Goal: Information Seeking & Learning: Learn about a topic

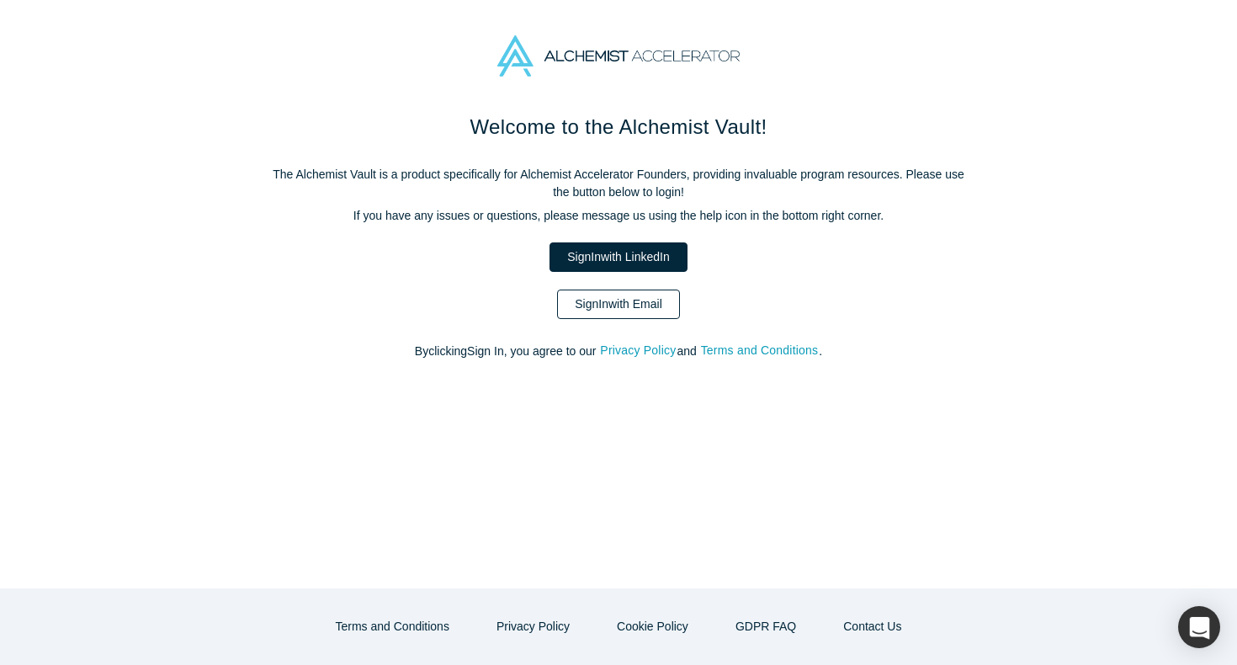
click at [646, 306] on link "Sign In with Email" at bounding box center [618, 304] width 123 height 29
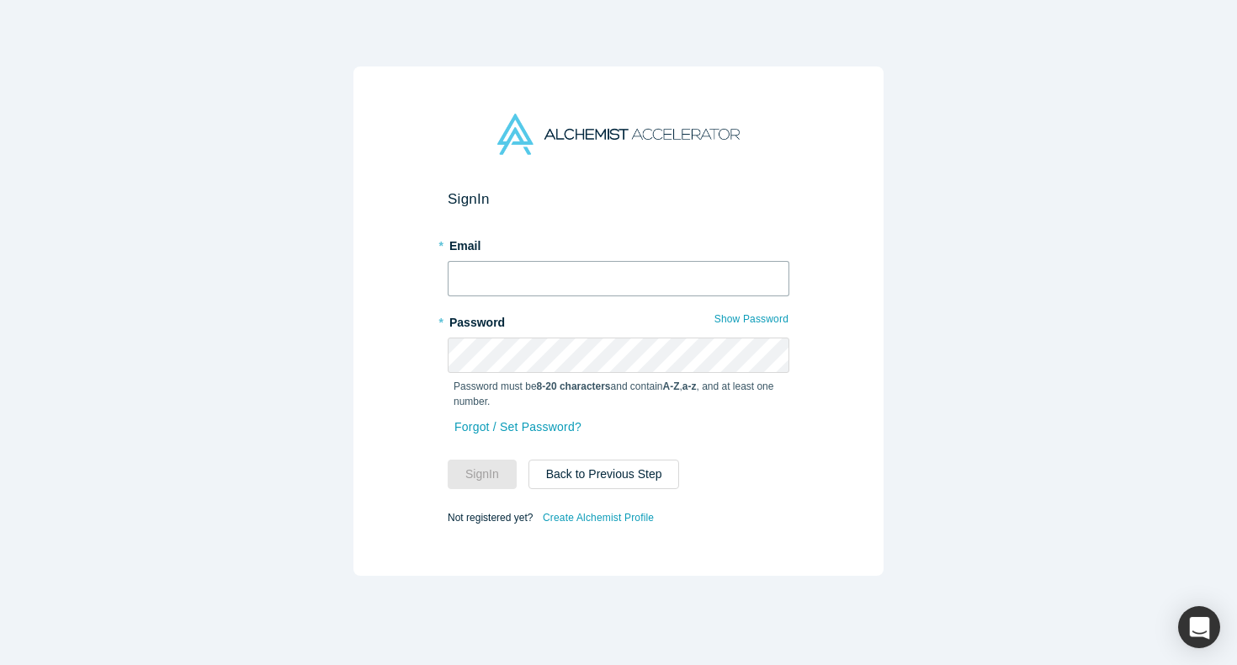
click at [564, 279] on input "text" at bounding box center [619, 278] width 342 height 35
type input "[EMAIL_ADDRESS][DOMAIN_NAME]"
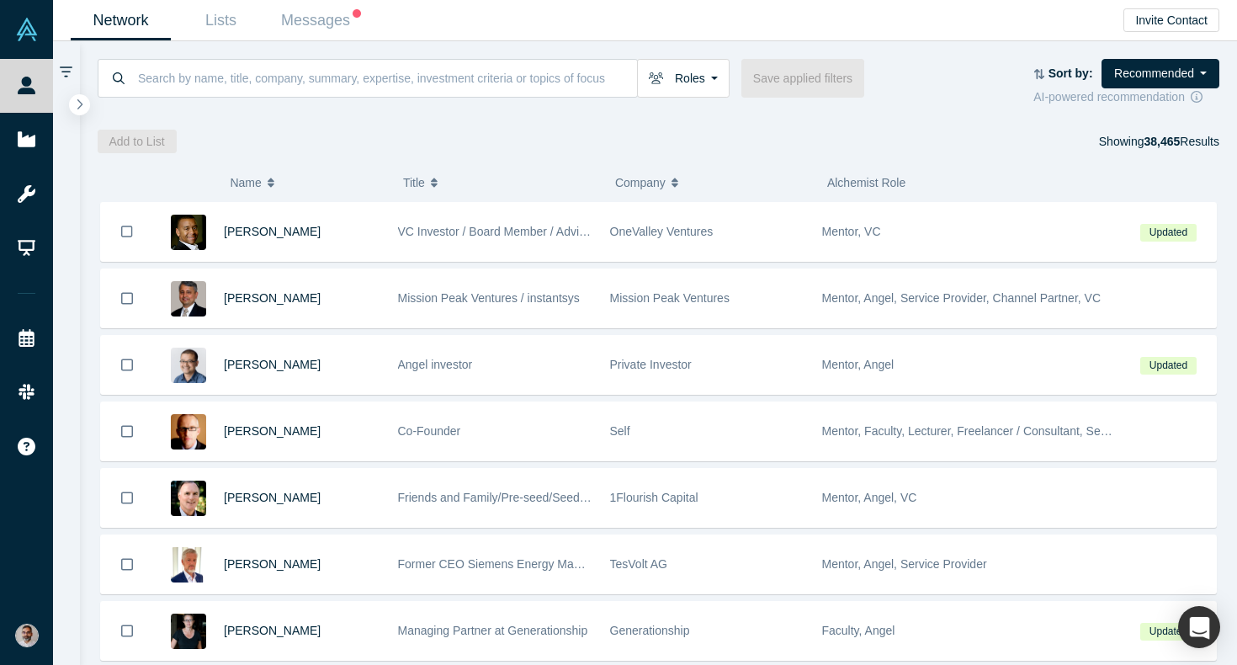
click at [61, 69] on icon at bounding box center [66, 72] width 13 height 15
click at [65, 67] on icon at bounding box center [66, 71] width 13 height 11
click at [77, 105] on icon "button" at bounding box center [80, 104] width 8 height 13
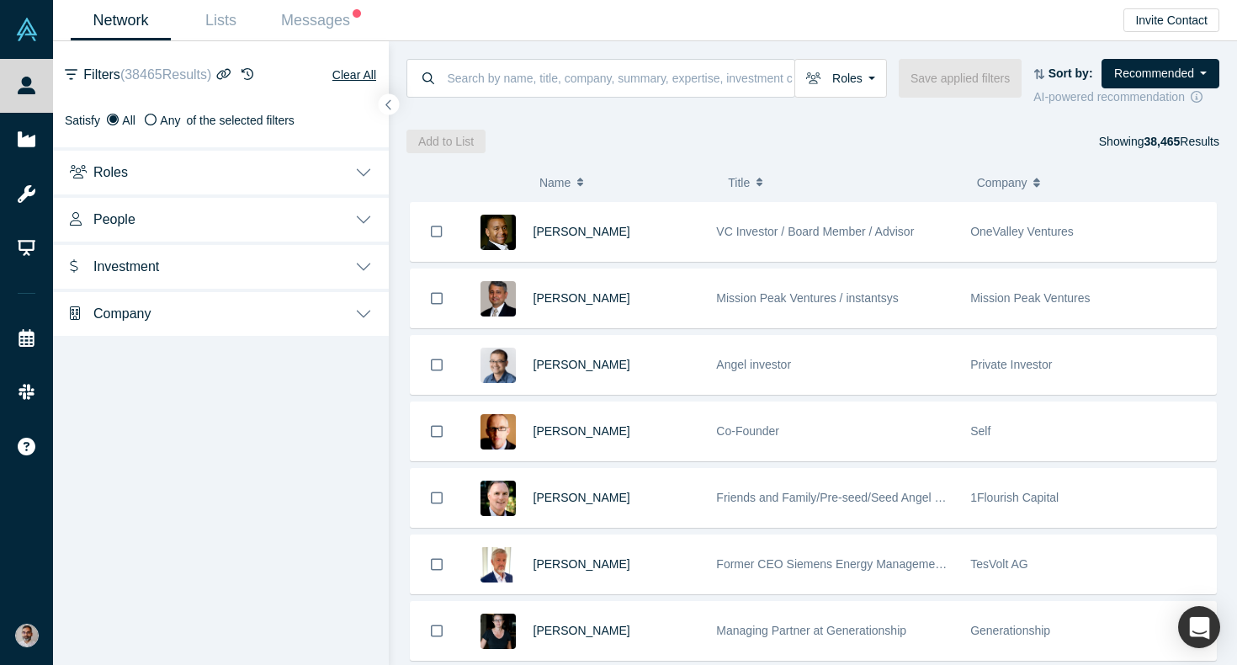
click at [153, 115] on icon at bounding box center [151, 120] width 12 height 12
click at [0, 0] on input "Any" at bounding box center [0, 0] width 0 height 0
click at [368, 177] on button "Roles" at bounding box center [221, 170] width 336 height 47
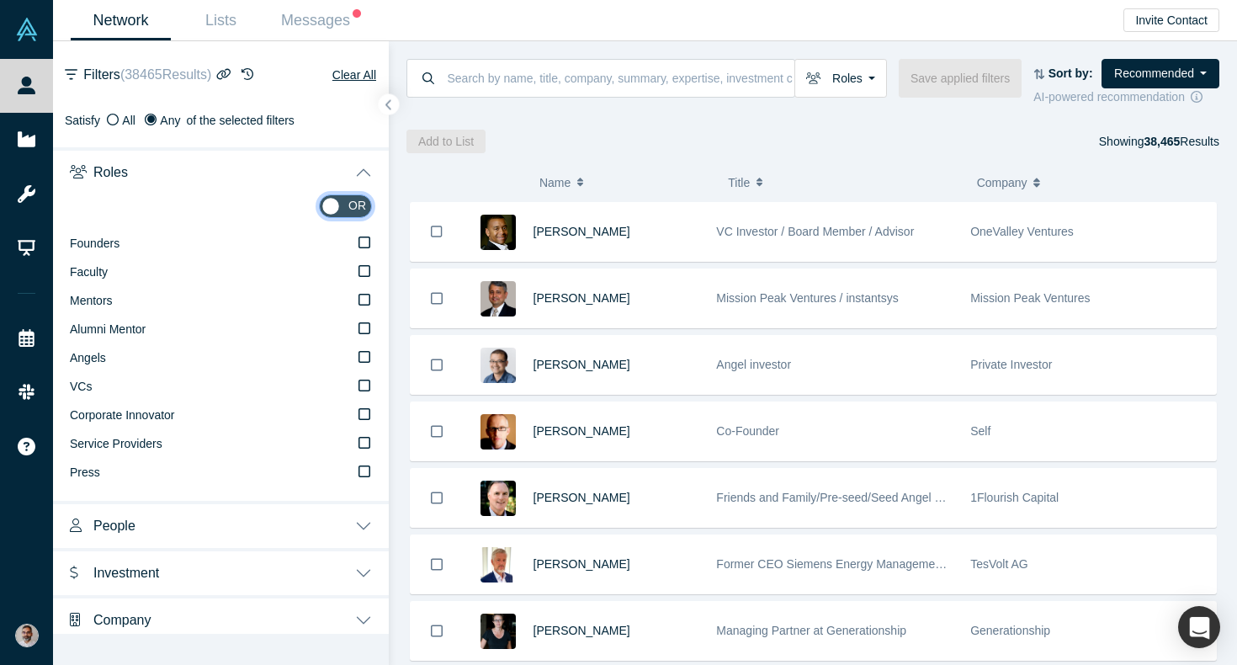
click at [360, 206] on input "checkbox" at bounding box center [345, 206] width 53 height 24
checkbox input "true"
click at [364, 297] on icon at bounding box center [365, 299] width 12 height 13
click at [0, 0] on input "Mentors" at bounding box center [0, 0] width 0 height 0
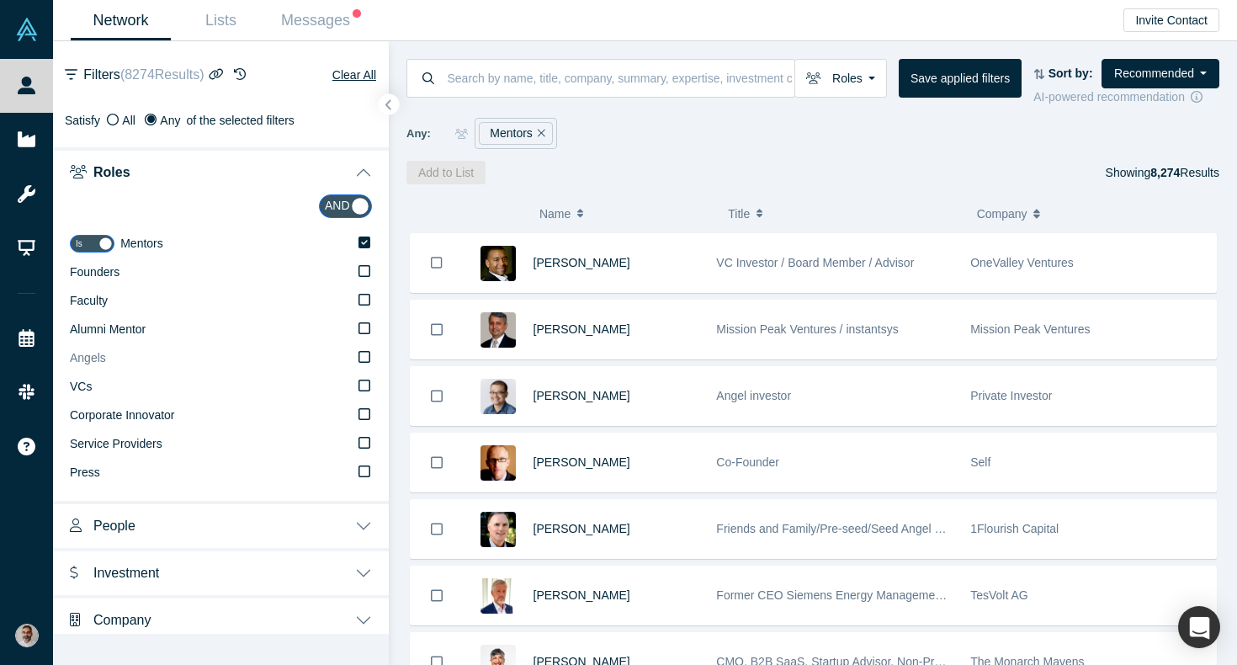
click at [366, 353] on icon at bounding box center [365, 356] width 12 height 13
click at [0, 0] on input "Angels" at bounding box center [0, 0] width 0 height 0
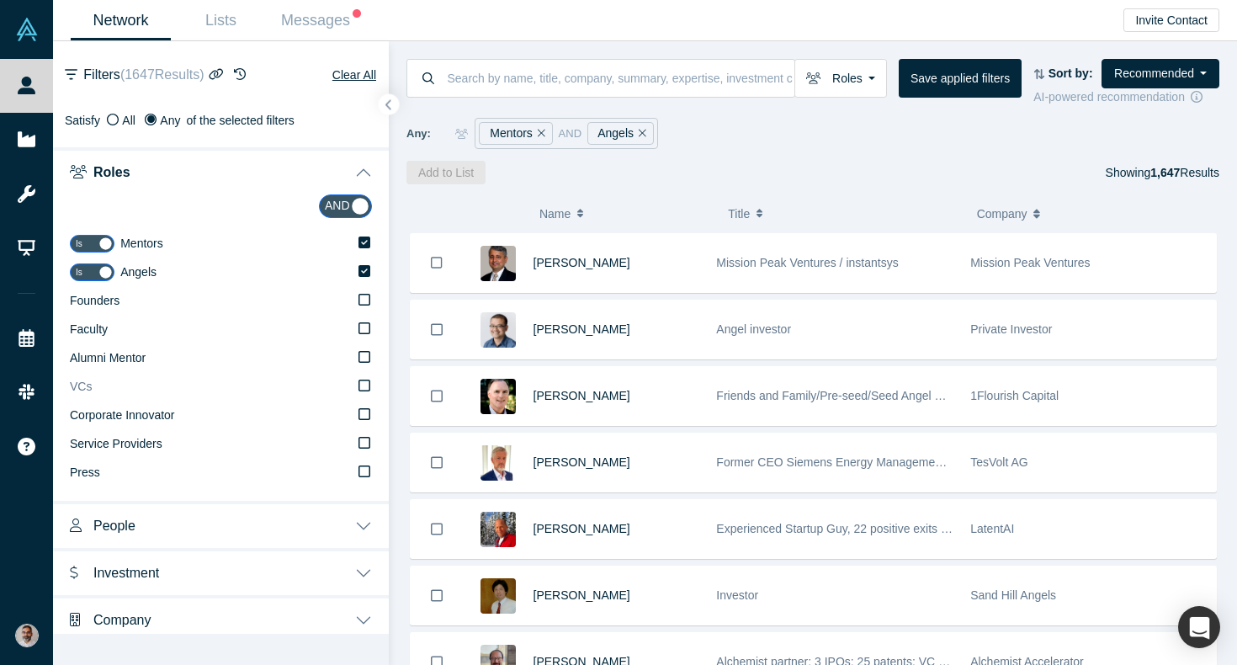
click at [367, 382] on icon at bounding box center [365, 385] width 12 height 13
click at [0, 0] on input "VCs" at bounding box center [0, 0] width 0 height 0
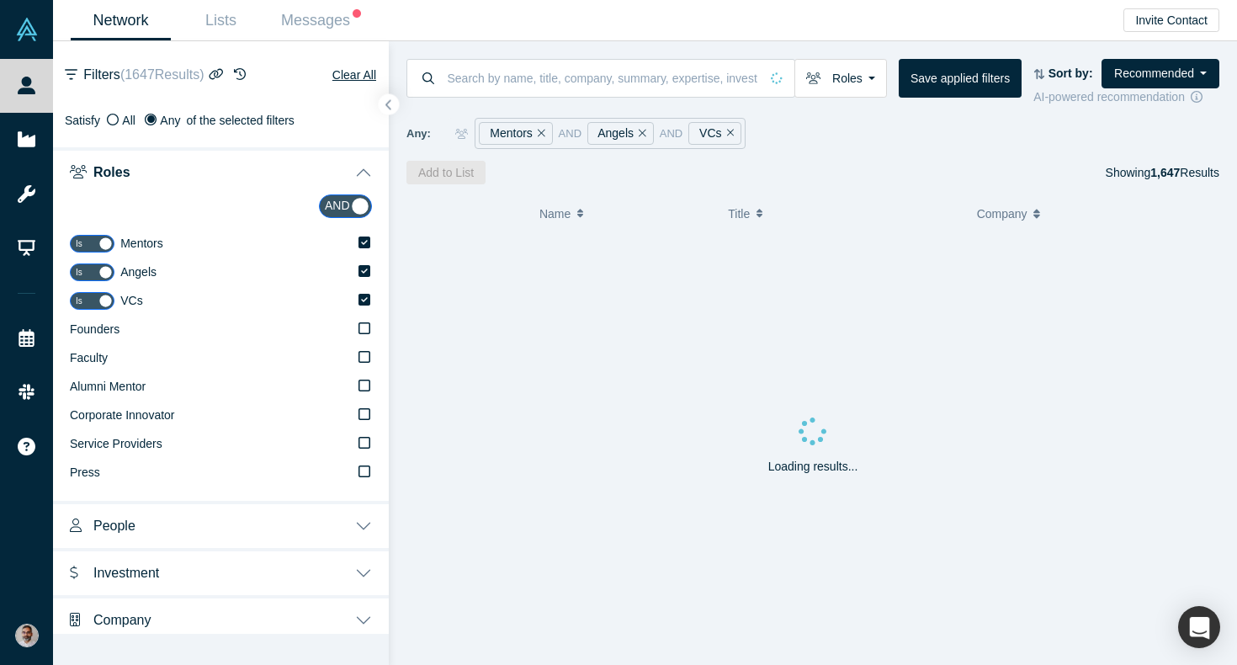
scroll to position [8, 0]
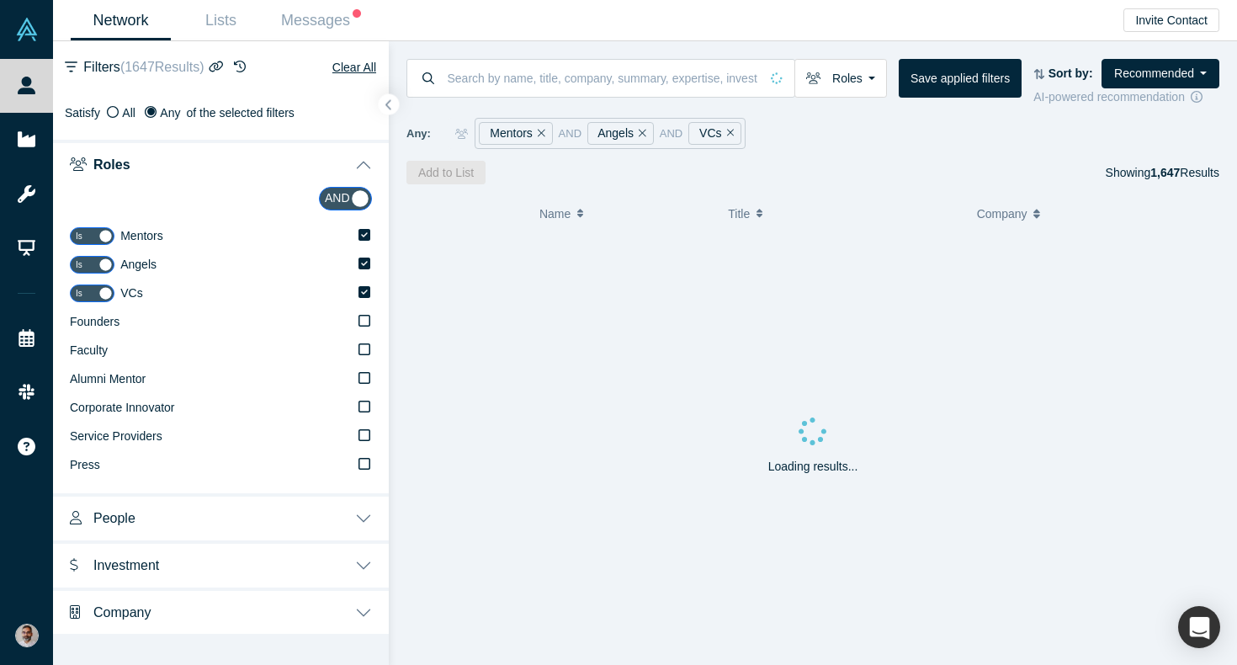
click at [358, 520] on button "People" at bounding box center [221, 516] width 336 height 47
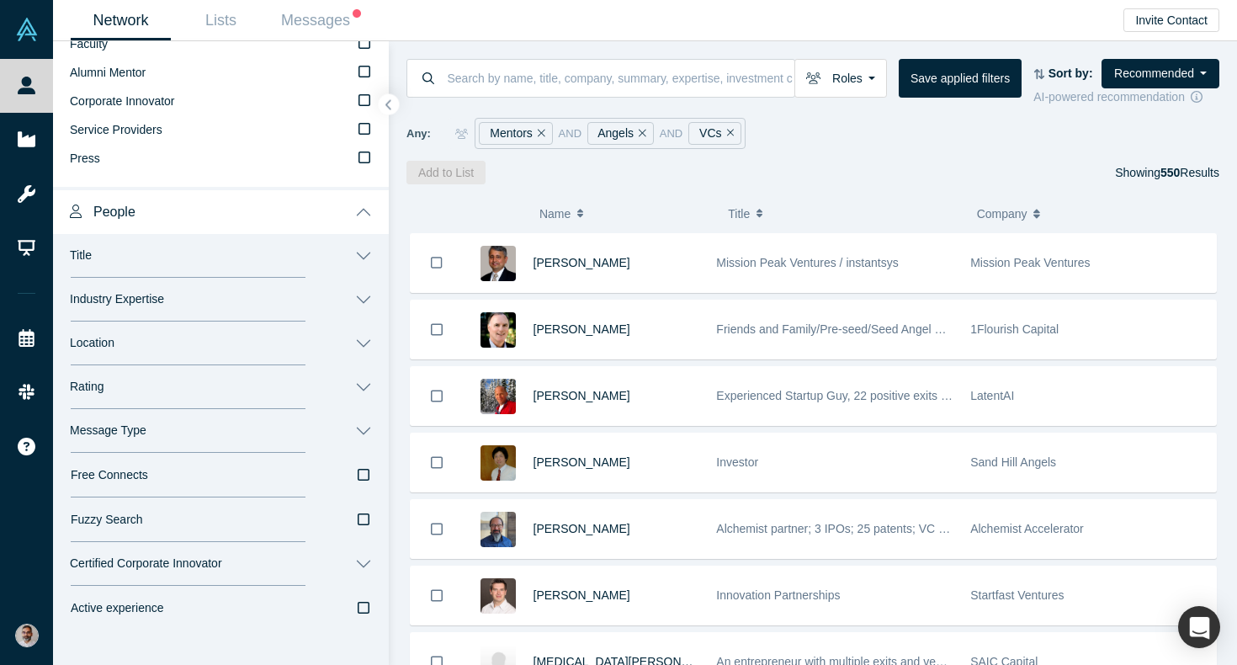
scroll to position [404, 0]
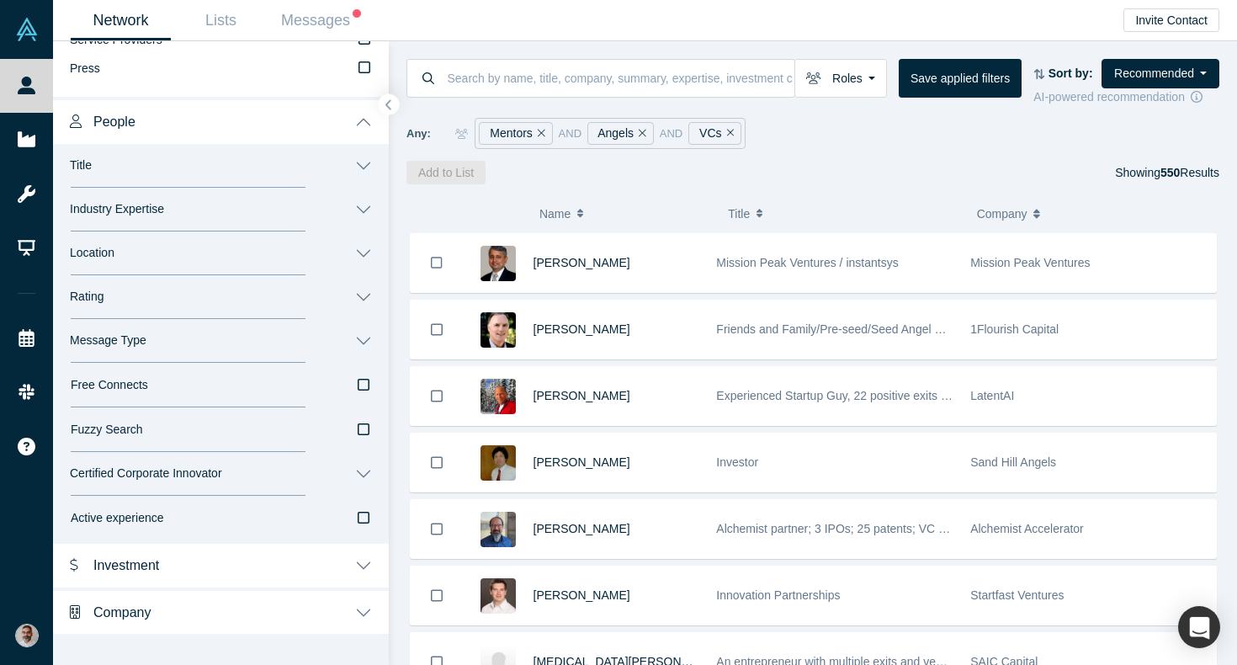
click at [366, 604] on button "Company" at bounding box center [221, 611] width 336 height 47
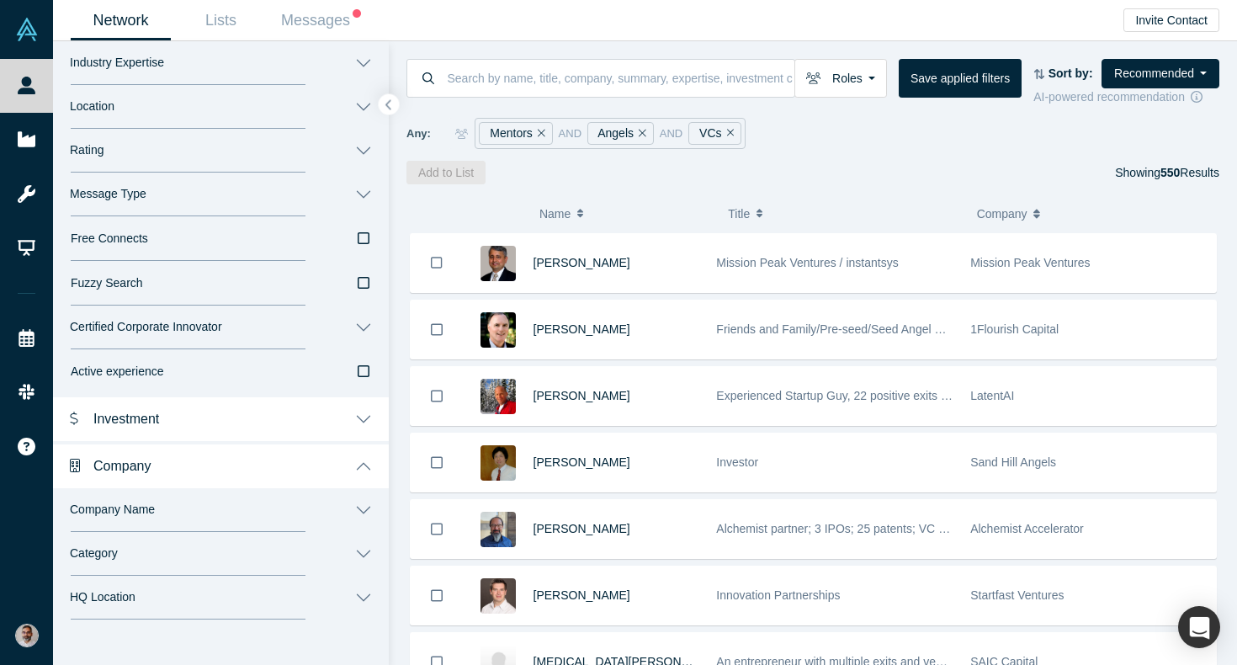
scroll to position [551, 0]
click at [372, 421] on button "Investment" at bounding box center [221, 416] width 336 height 47
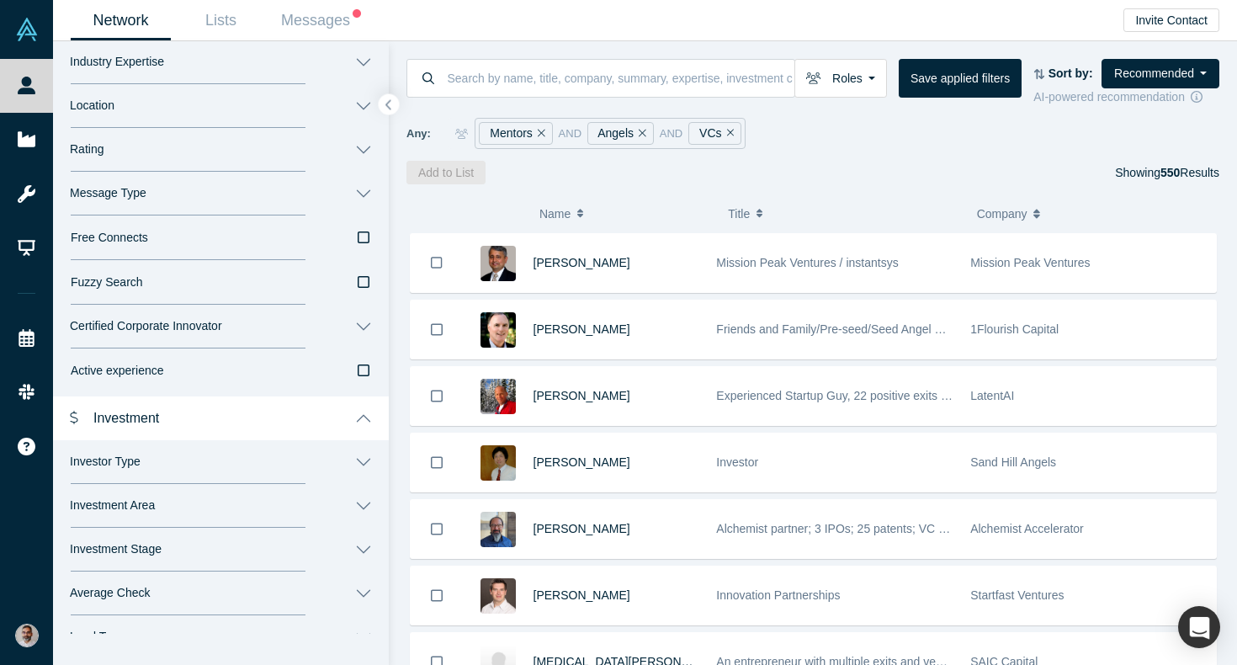
click at [367, 456] on button "Investor Type" at bounding box center [221, 462] width 336 height 44
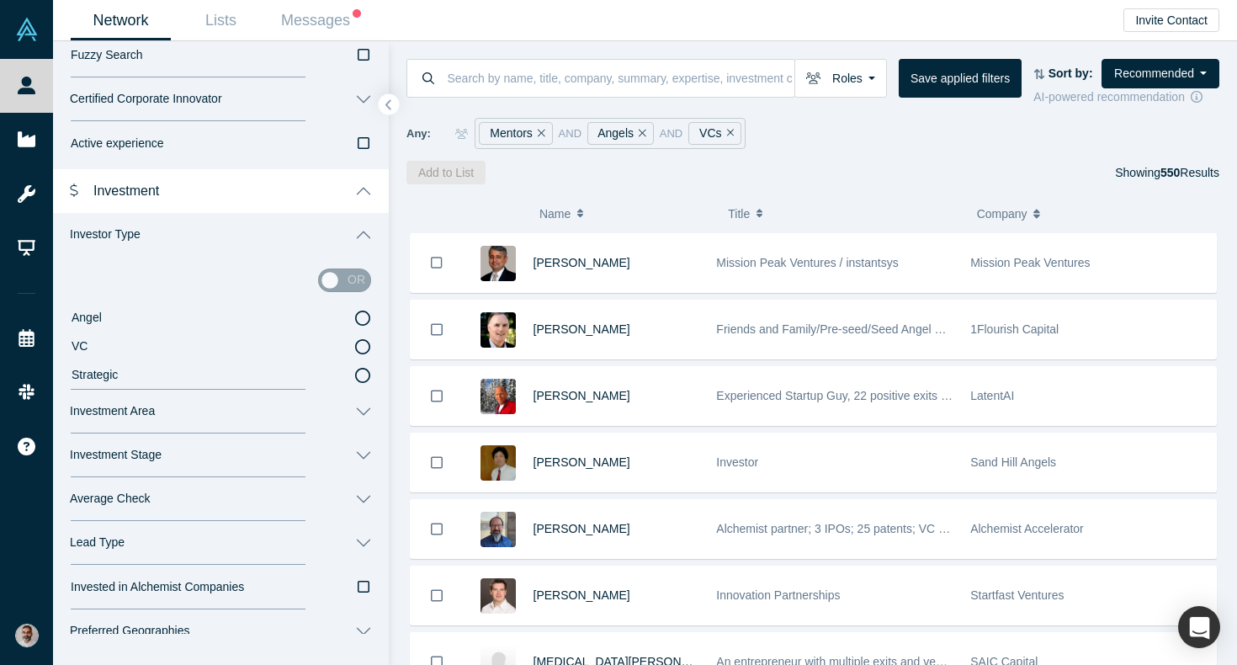
scroll to position [780, 0]
click at [359, 412] on button "Investment Area" at bounding box center [221, 410] width 336 height 44
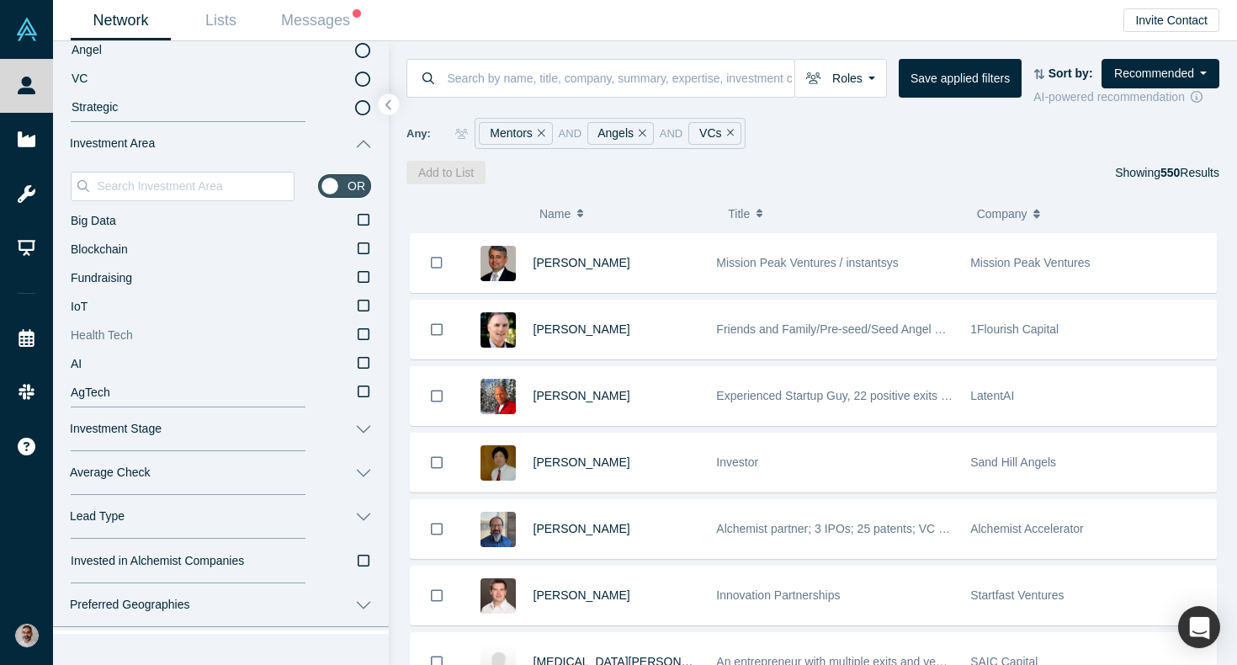
scroll to position [1045, 0]
click at [363, 432] on button "Investment Stage" at bounding box center [221, 431] width 336 height 44
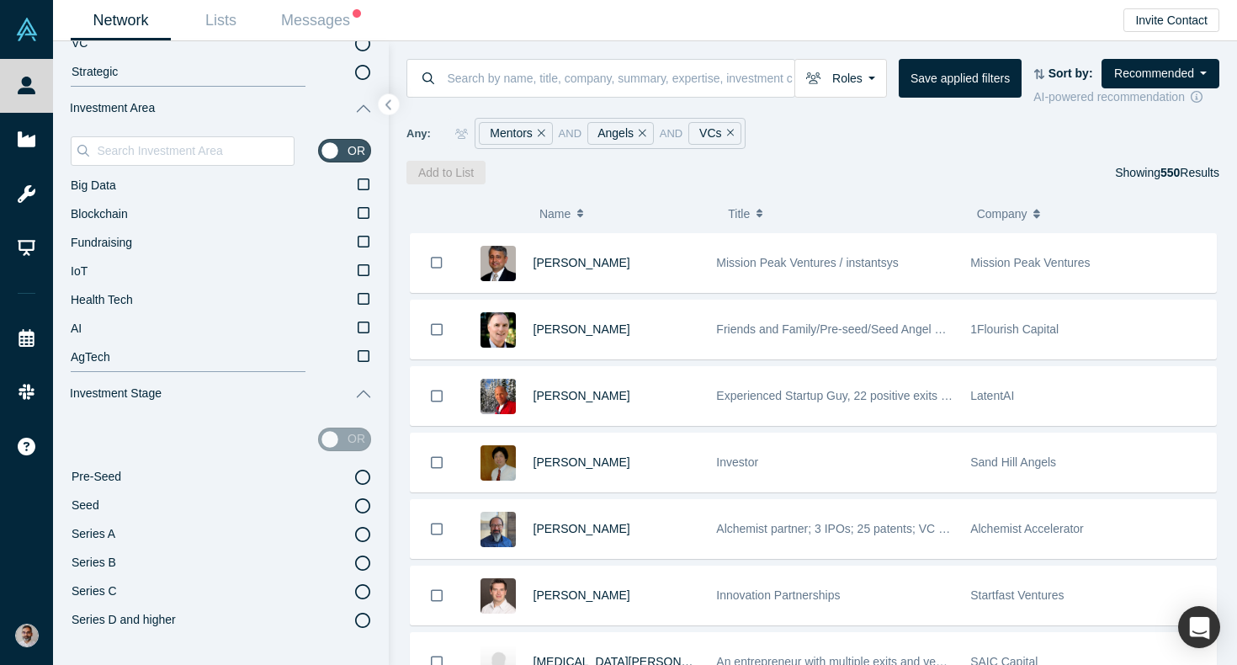
scroll to position [1096, 0]
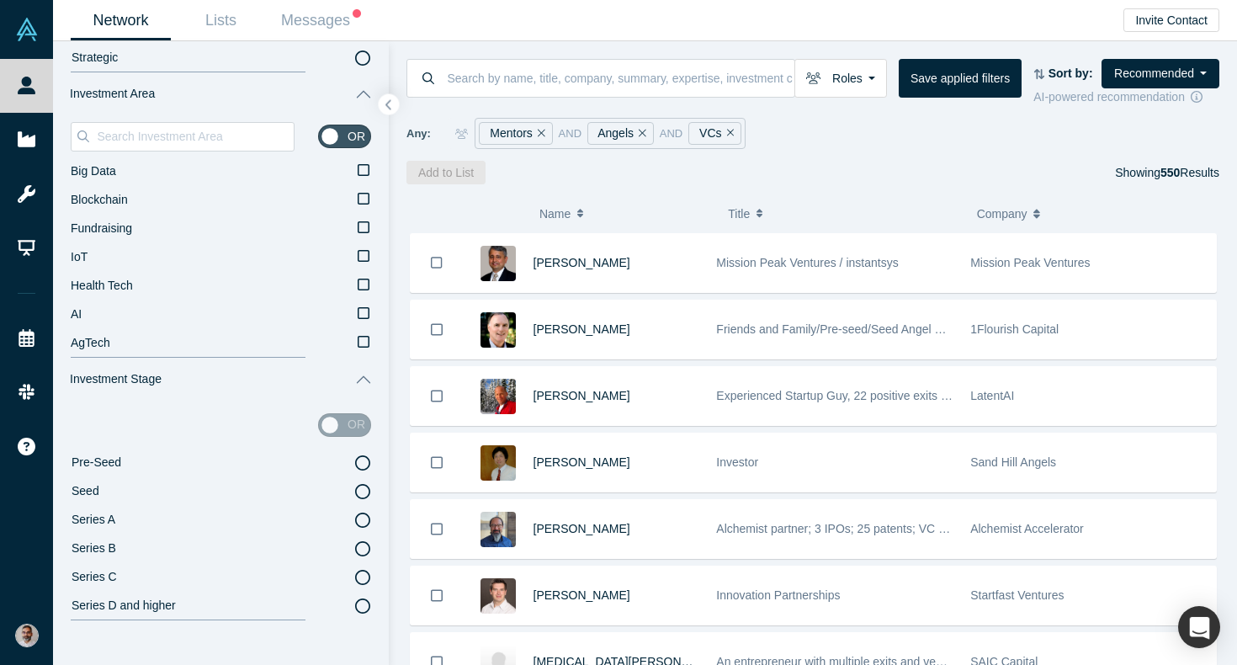
click at [362, 458] on icon at bounding box center [362, 462] width 15 height 15
click at [0, 0] on input "Pre-Seed" at bounding box center [0, 0] width 0 height 0
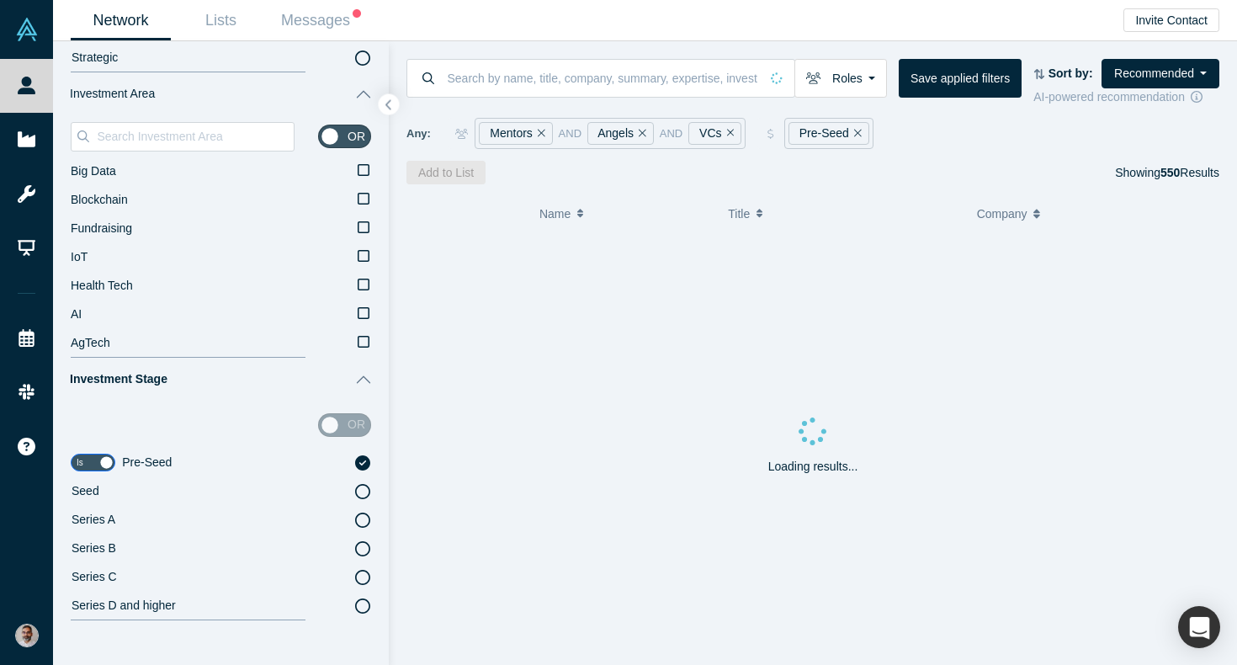
click at [362, 486] on icon at bounding box center [362, 491] width 15 height 15
click at [0, 0] on input "Seed" at bounding box center [0, 0] width 0 height 0
click at [361, 460] on icon at bounding box center [362, 462] width 15 height 15
click at [0, 0] on input "Pre-Seed" at bounding box center [0, 0] width 0 height 0
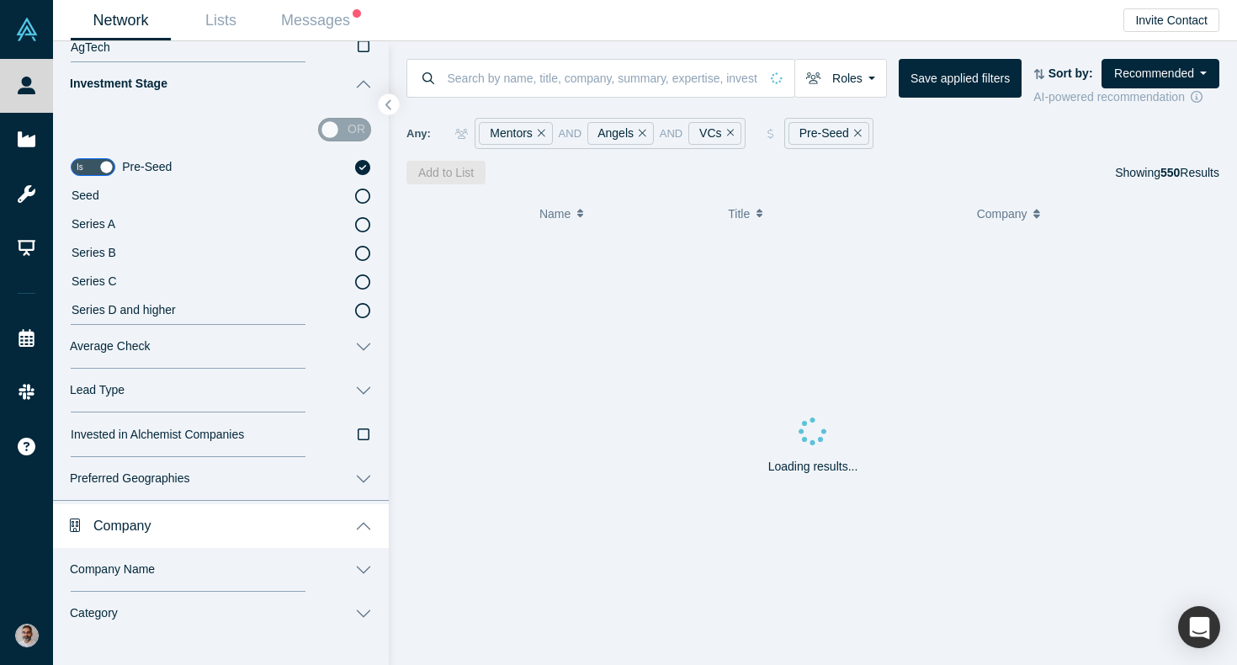
scroll to position [1350, 0]
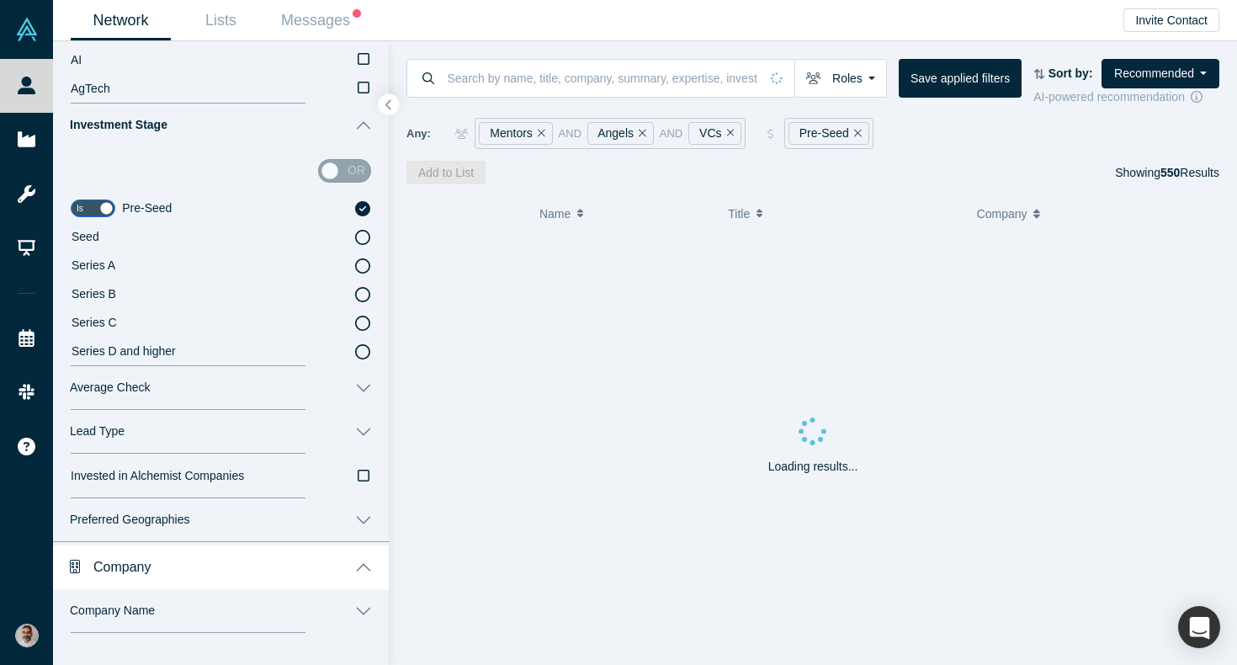
click at [362, 156] on div "or" at bounding box center [221, 170] width 300 height 47
click at [356, 171] on div "or" at bounding box center [344, 171] width 53 height 24
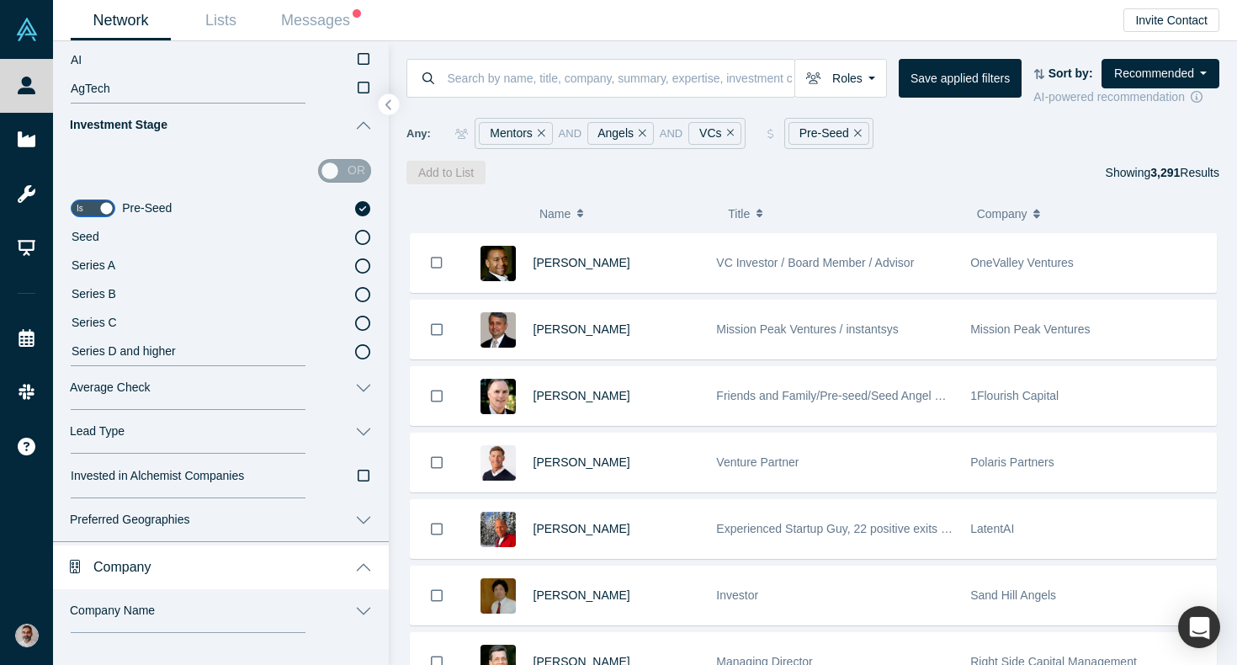
drag, startPoint x: 330, startPoint y: 171, endPoint x: 359, endPoint y: 176, distance: 29.1
click at [359, 176] on div "or" at bounding box center [344, 171] width 53 height 24
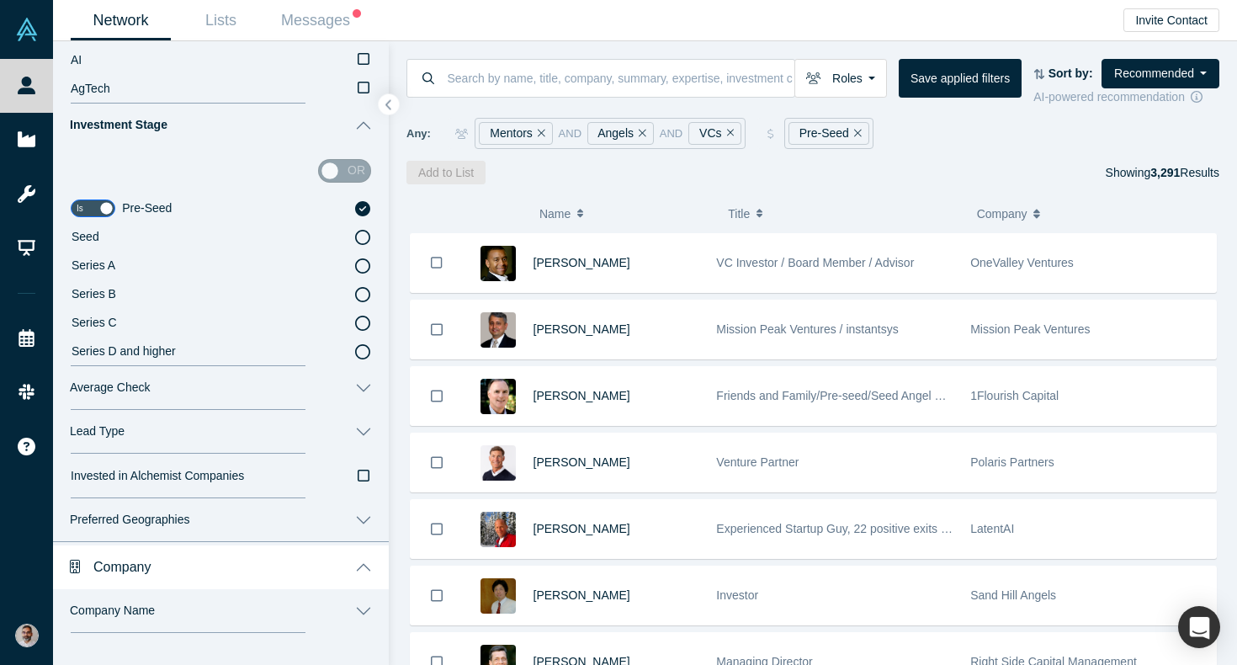
click at [359, 176] on div "or" at bounding box center [344, 171] width 53 height 24
click at [84, 204] on input "checkbox" at bounding box center [93, 208] width 45 height 18
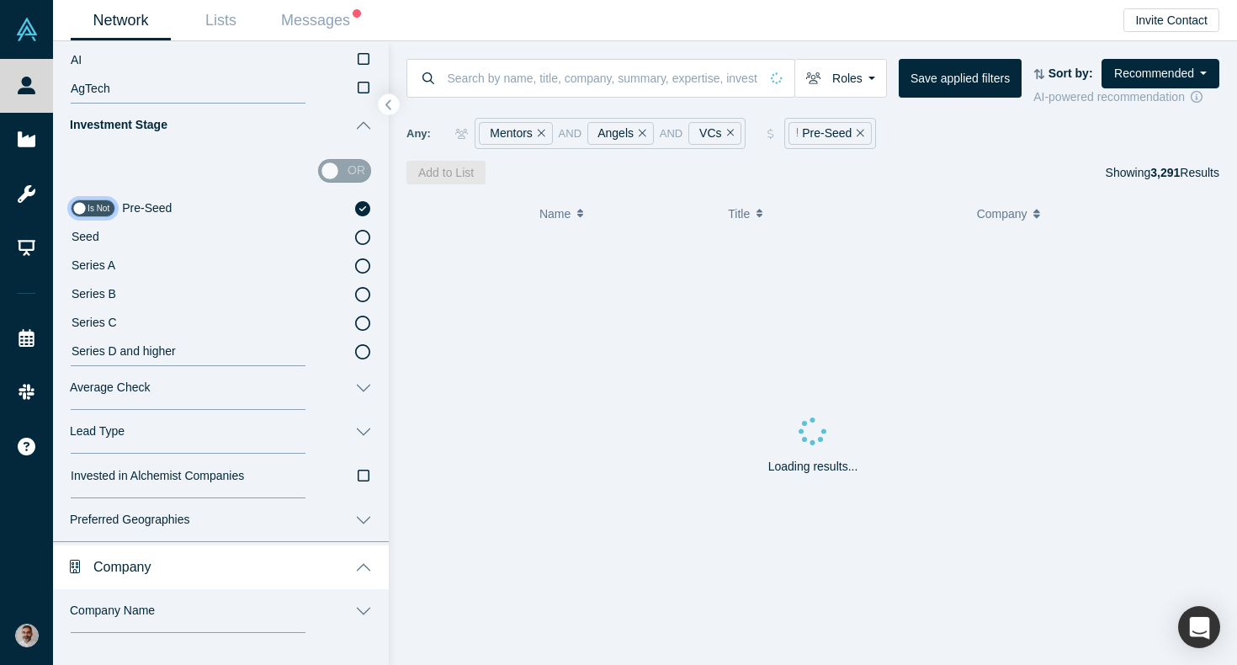
click at [97, 205] on input "checkbox" at bounding box center [93, 208] width 45 height 18
checkbox input "true"
click at [90, 234] on span "Seed" at bounding box center [86, 236] width 28 height 13
click at [0, 0] on input "Seed" at bounding box center [0, 0] width 0 height 0
click at [88, 235] on input "checkbox" at bounding box center [93, 237] width 45 height 18
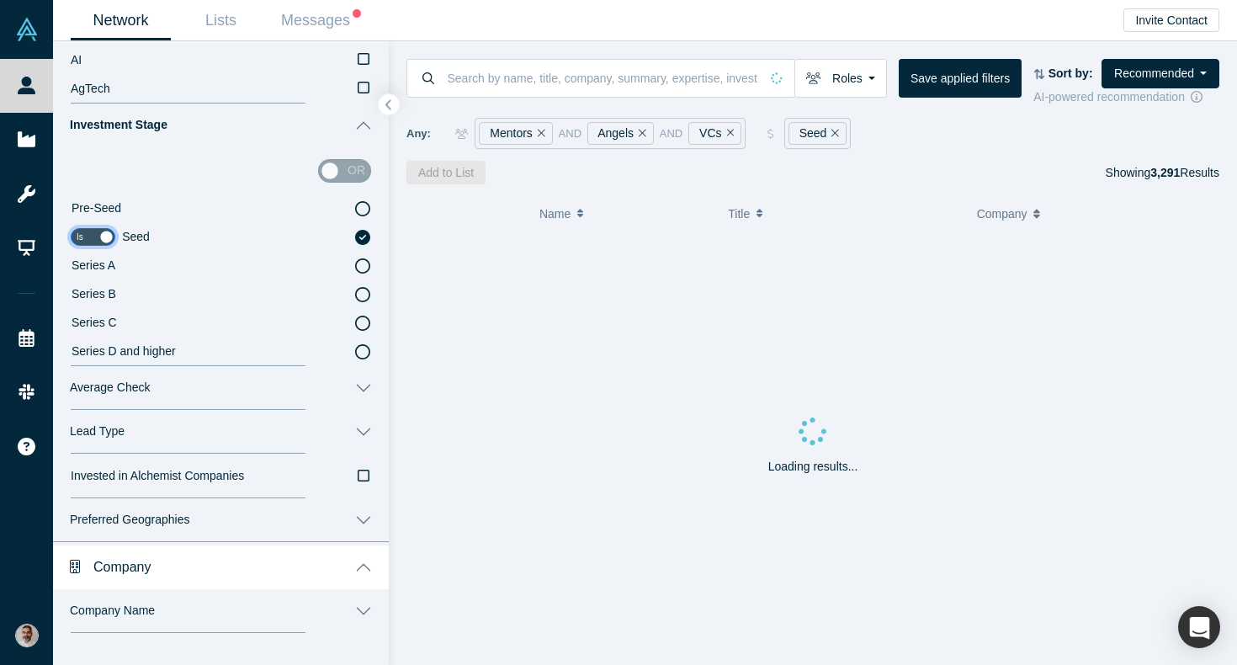
checkbox input "false"
click at [96, 255] on label "Series A" at bounding box center [221, 266] width 300 height 29
click at [0, 0] on input "Series A" at bounding box center [0, 0] width 0 height 0
click at [96, 236] on span "Seed" at bounding box center [86, 236] width 28 height 13
click at [0, 0] on input "Seed" at bounding box center [0, 0] width 0 height 0
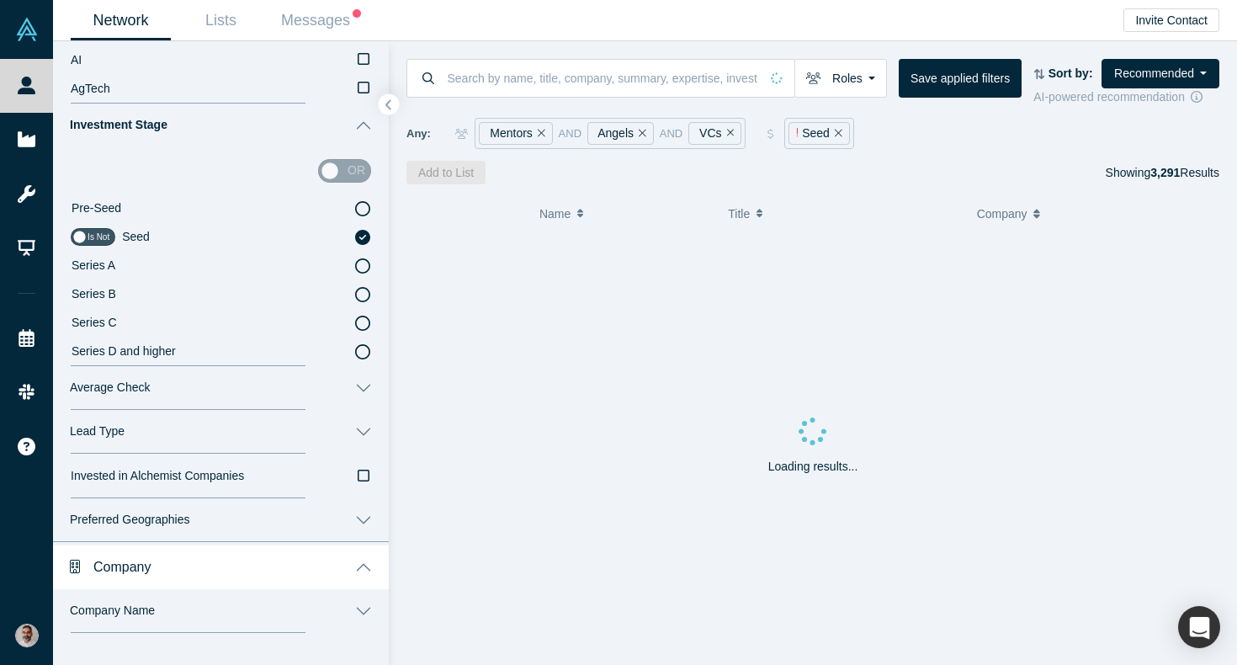
click at [349, 159] on div "or" at bounding box center [344, 171] width 53 height 24
click at [340, 172] on div "or" at bounding box center [344, 171] width 53 height 24
click at [370, 233] on icon at bounding box center [362, 237] width 15 height 15
click at [0, 0] on input "Seed" at bounding box center [0, 0] width 0 height 0
click at [333, 173] on div "or" at bounding box center [344, 171] width 53 height 24
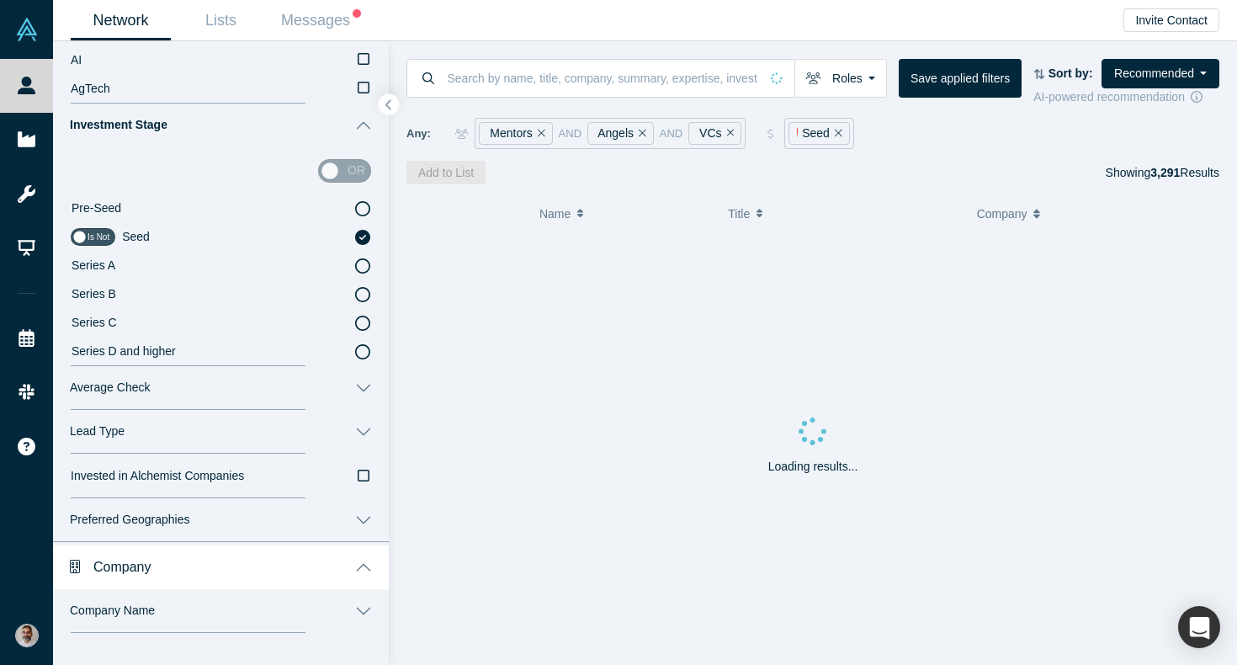
click at [72, 206] on span "Pre-Seed" at bounding box center [97, 207] width 50 height 13
click at [0, 0] on input "Pre-Seed" at bounding box center [0, 0] width 0 height 0
click at [88, 237] on span "Seed" at bounding box center [86, 236] width 28 height 13
click at [0, 0] on input "Seed" at bounding box center [0, 0] width 0 height 0
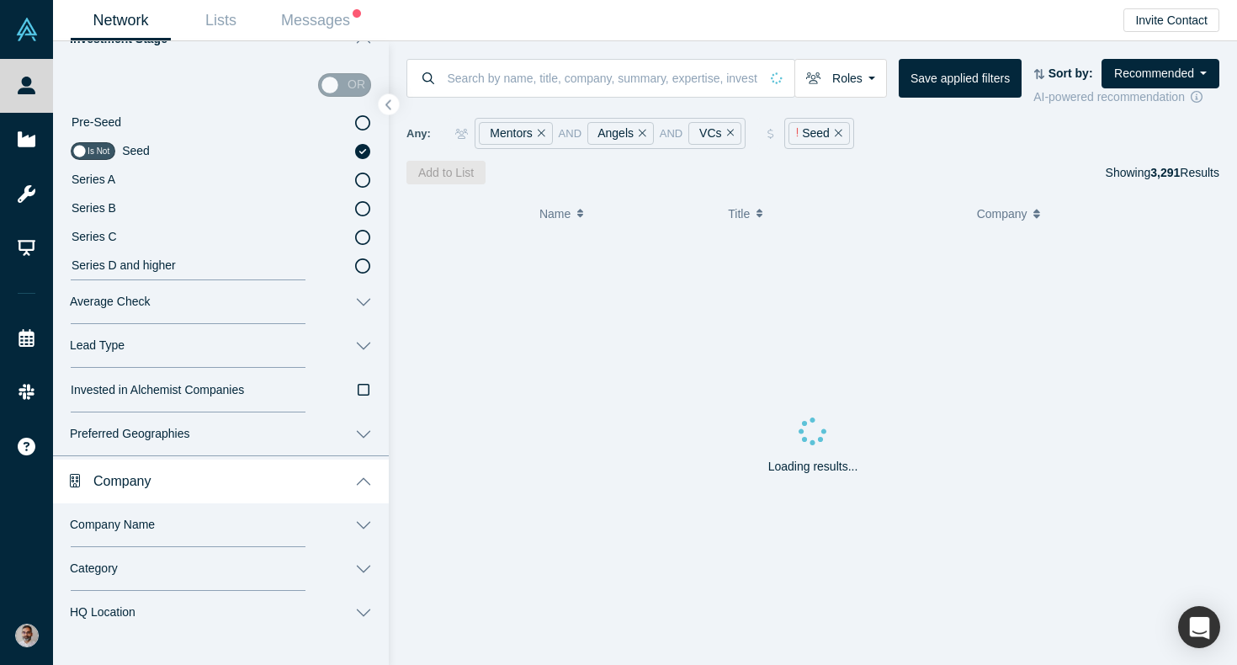
scroll to position [1480, 0]
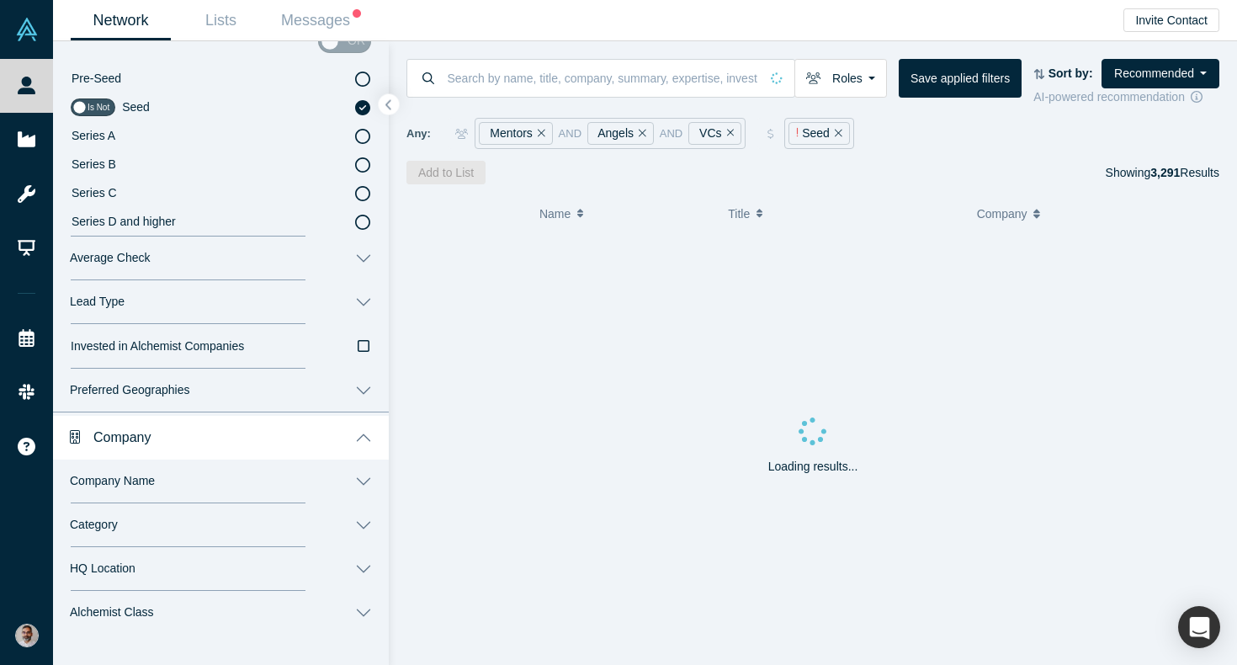
click at [364, 350] on icon "button" at bounding box center [364, 346] width 12 height 12
click at [365, 306] on button "Lead Type" at bounding box center [221, 302] width 336 height 44
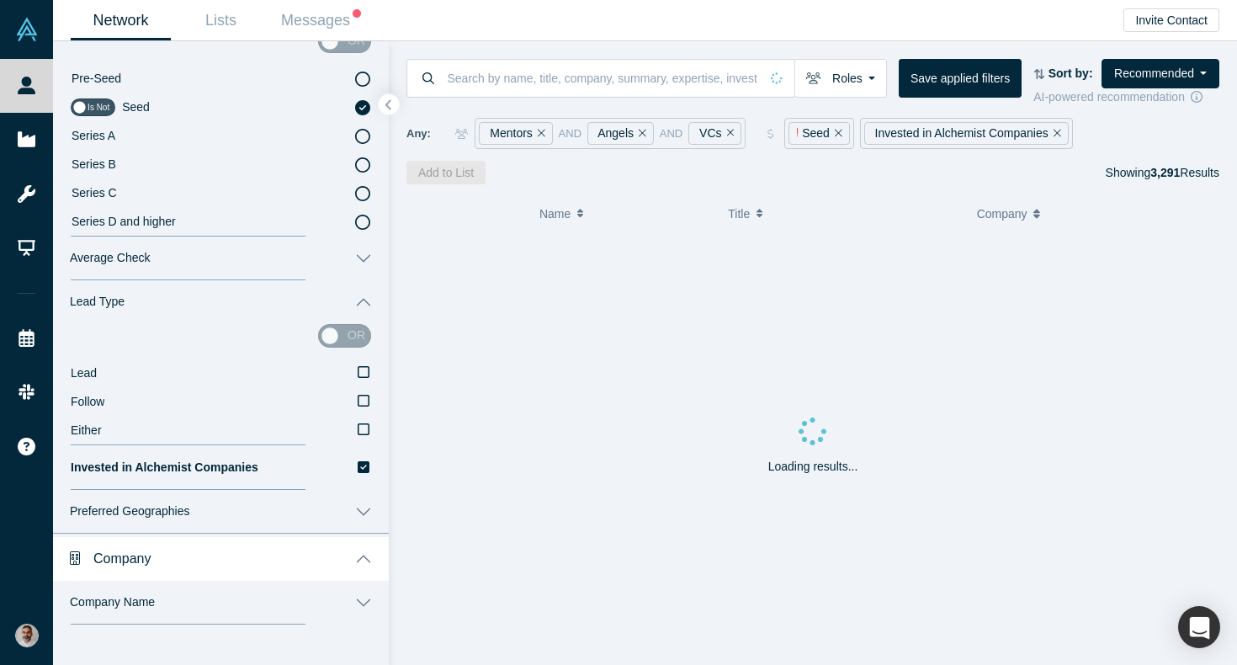
click at [365, 306] on button "Lead Type" at bounding box center [221, 302] width 336 height 44
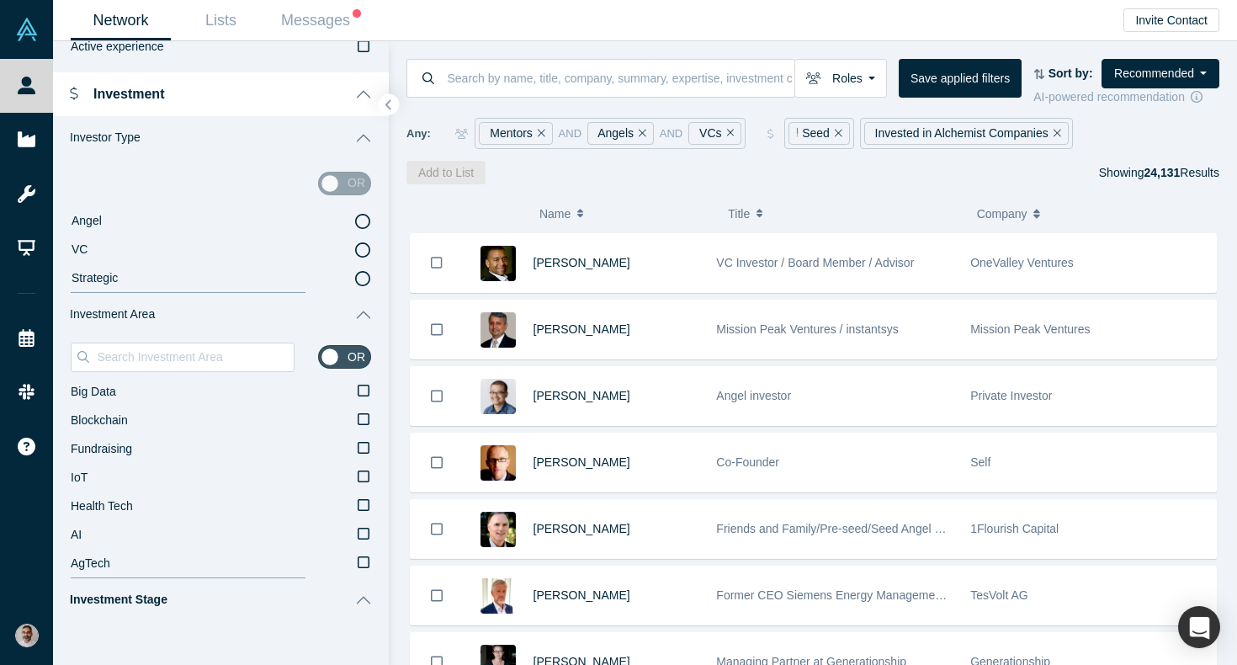
scroll to position [879, 0]
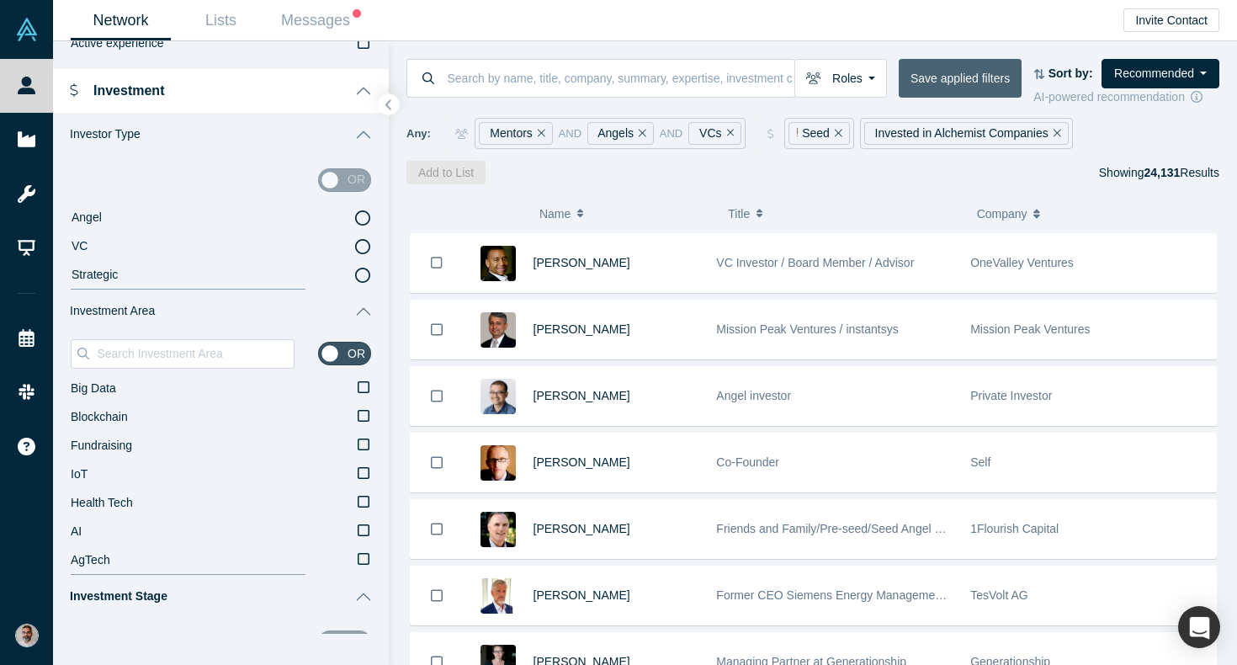
click at [944, 80] on button "Save applied filters" at bounding box center [960, 78] width 123 height 39
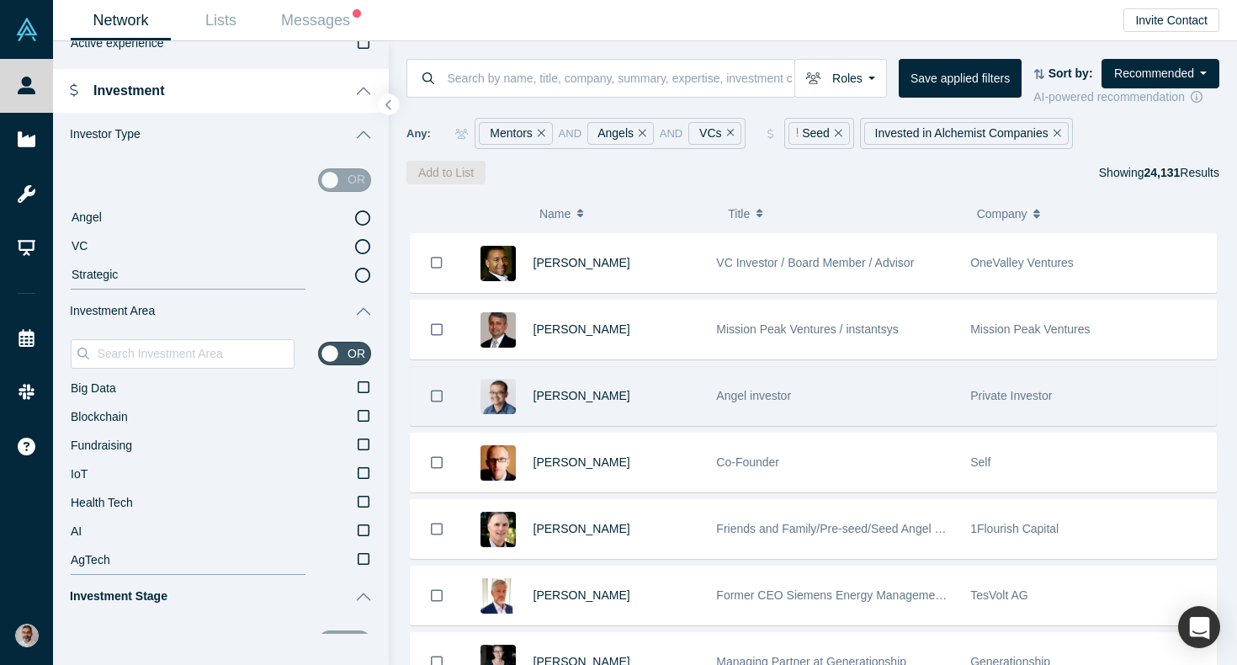
click at [740, 396] on span "Angel investor" at bounding box center [753, 395] width 75 height 13
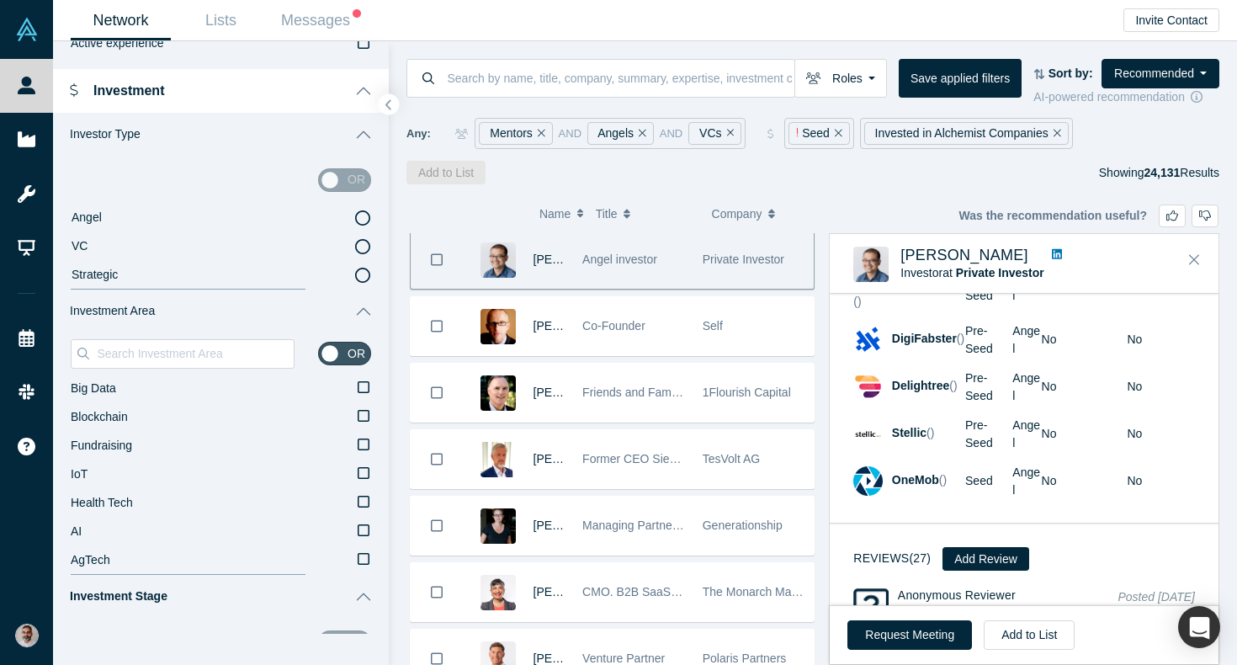
scroll to position [137, 0]
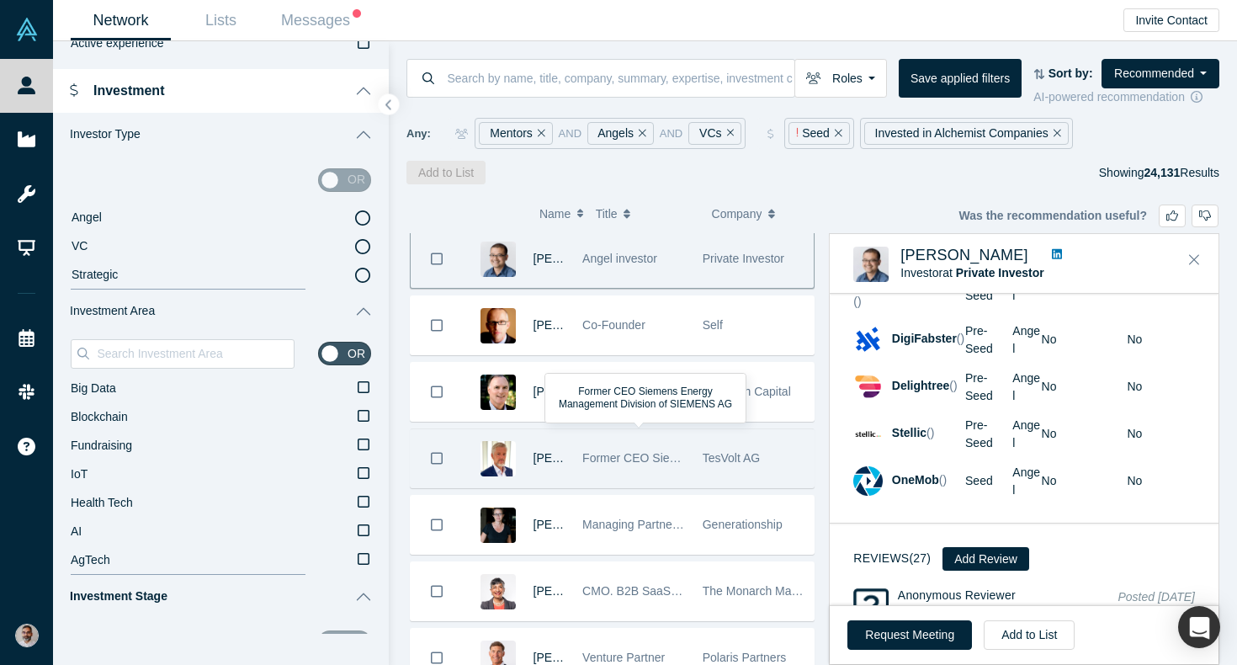
click at [651, 460] on span "Former CEO Siemens Energy Management Division of SIEMENS AG" at bounding box center [763, 457] width 362 height 13
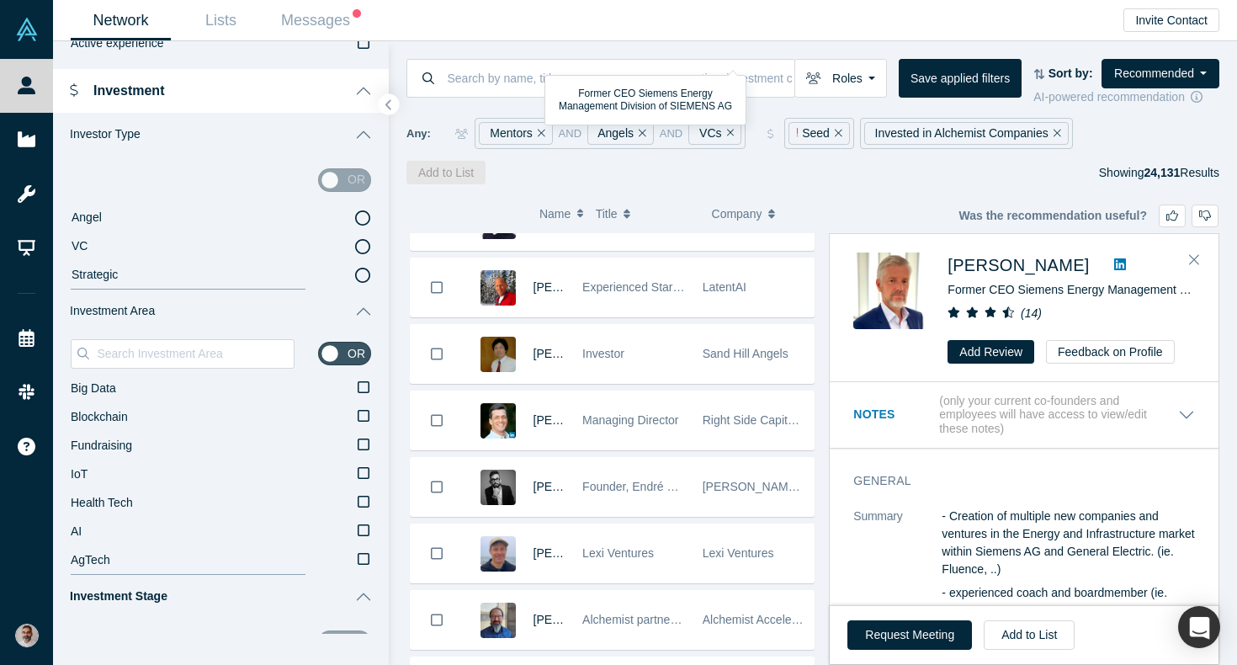
scroll to position [576, 0]
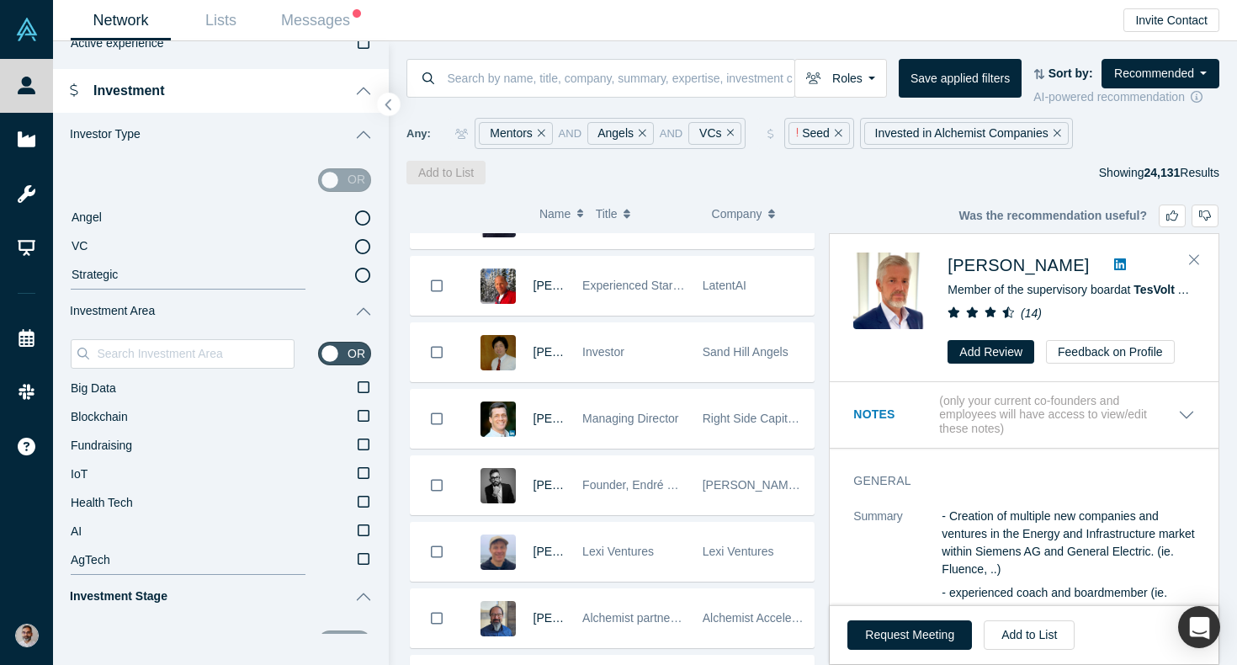
click at [391, 99] on icon "button" at bounding box center [389, 104] width 8 height 13
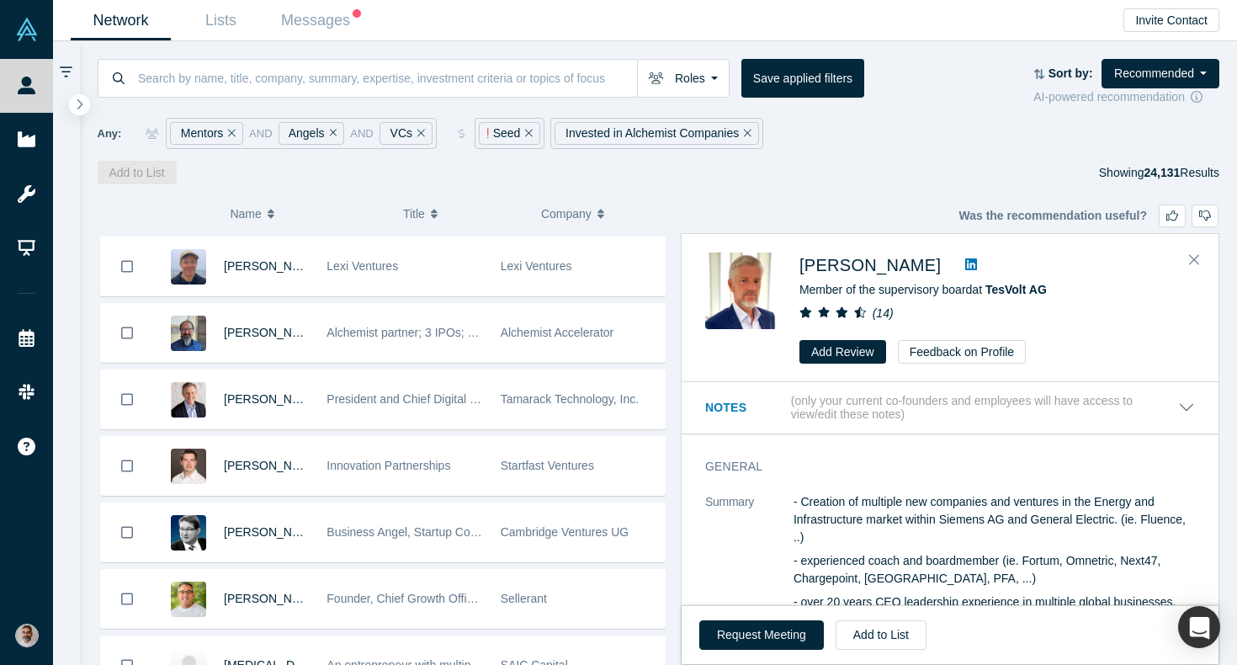
scroll to position [880, 0]
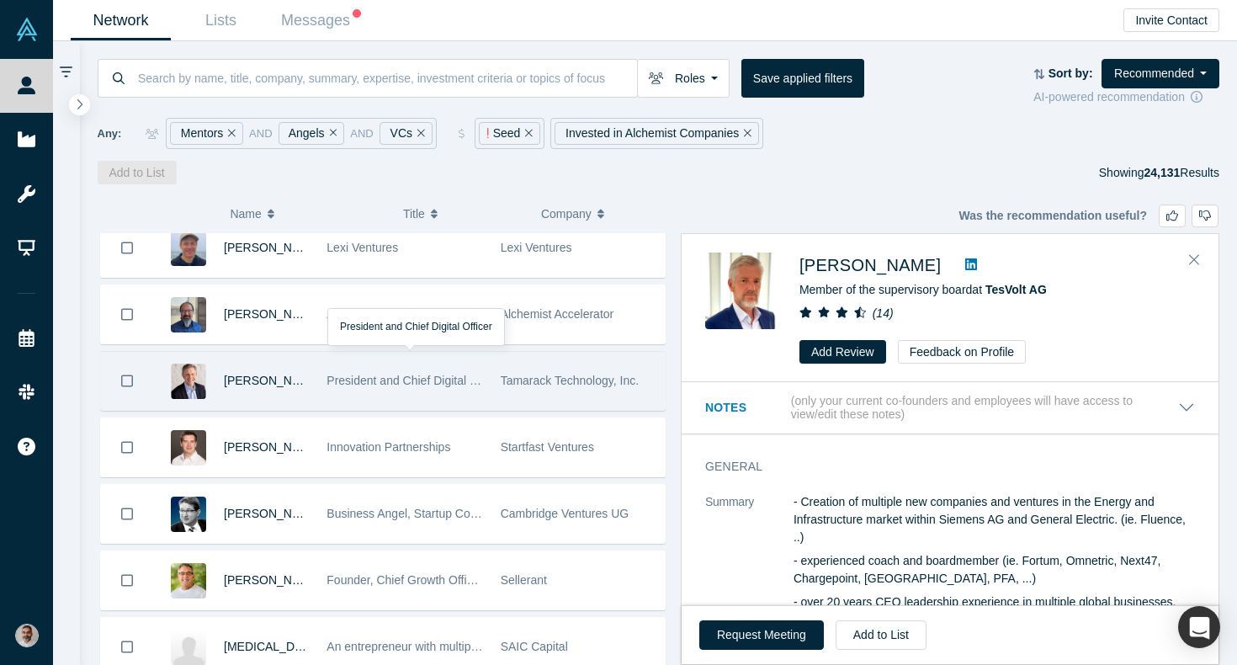
click at [407, 375] on span "President and Chief Digital Officer" at bounding box center [416, 380] width 178 height 13
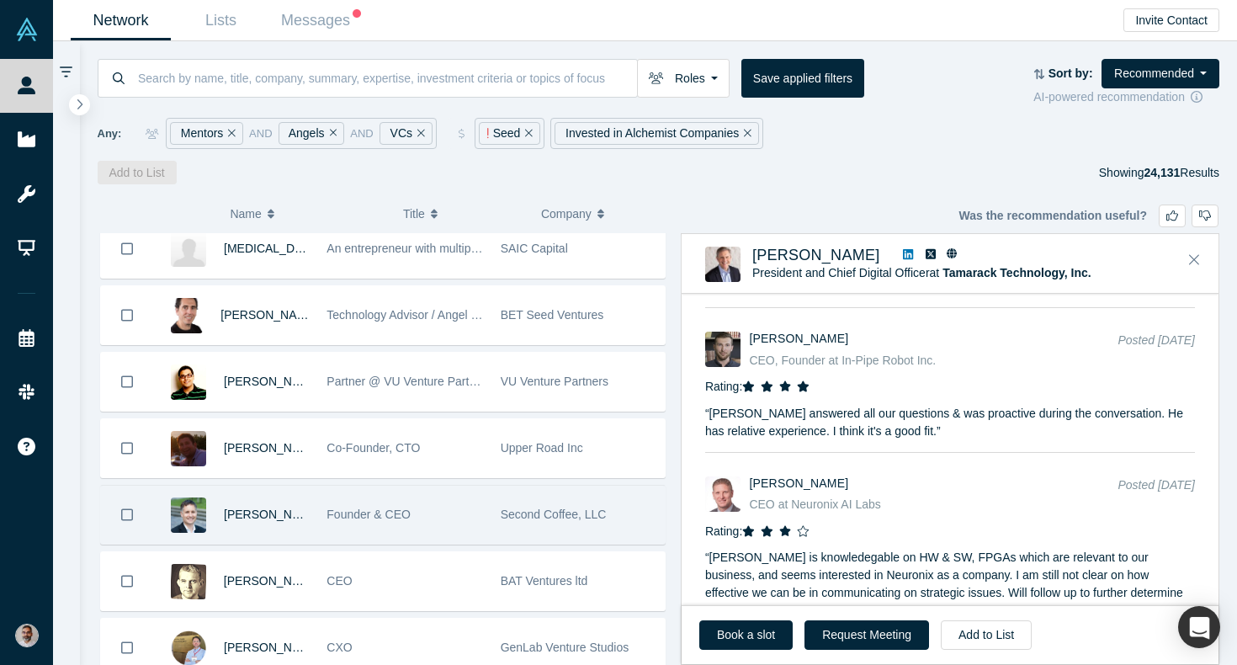
scroll to position [1279, 0]
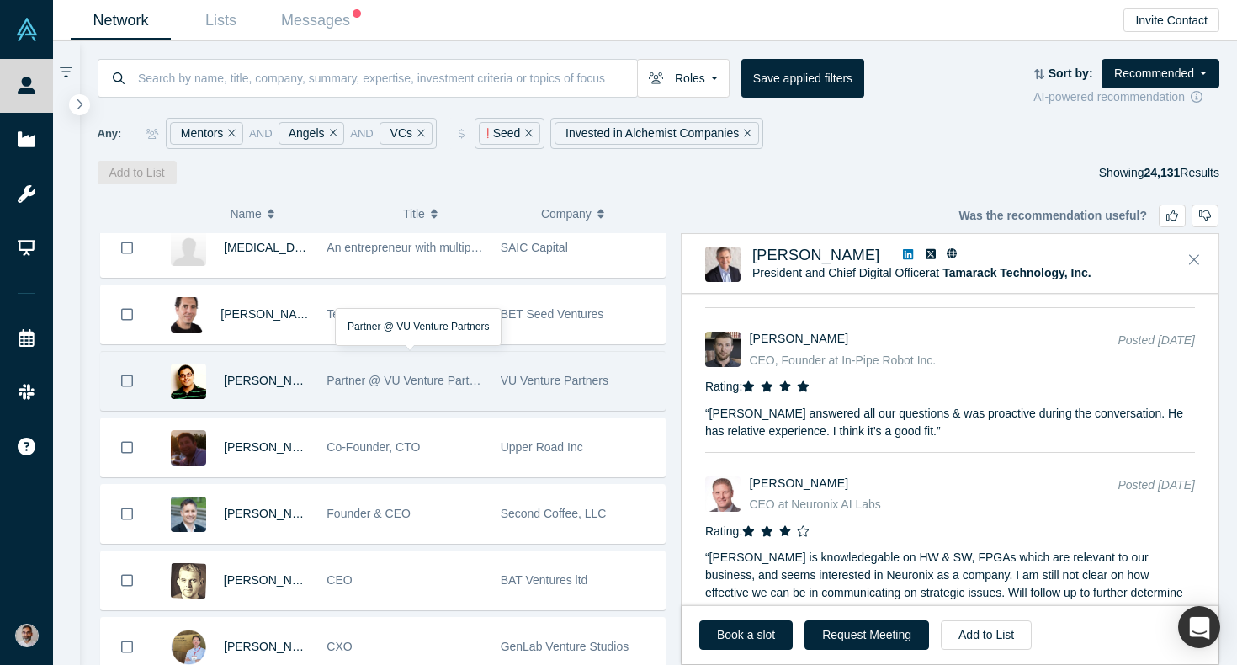
click at [371, 403] on div "Partner @ VU Venture Partners" at bounding box center [405, 381] width 156 height 58
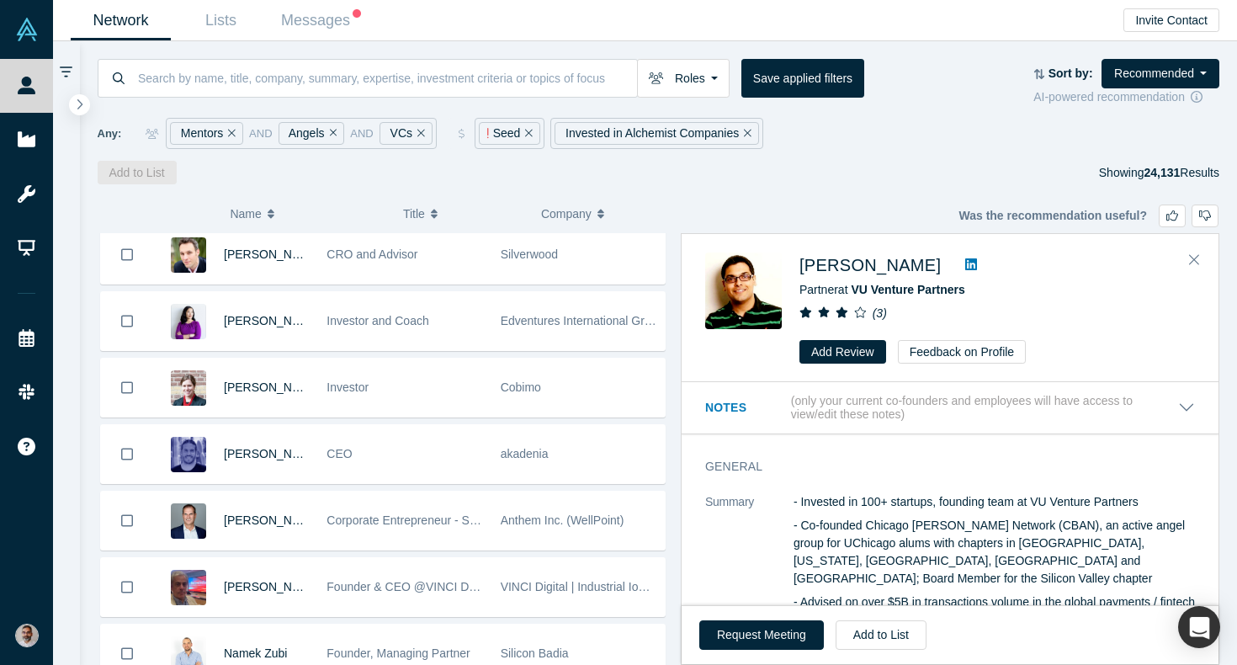
scroll to position [2205, 0]
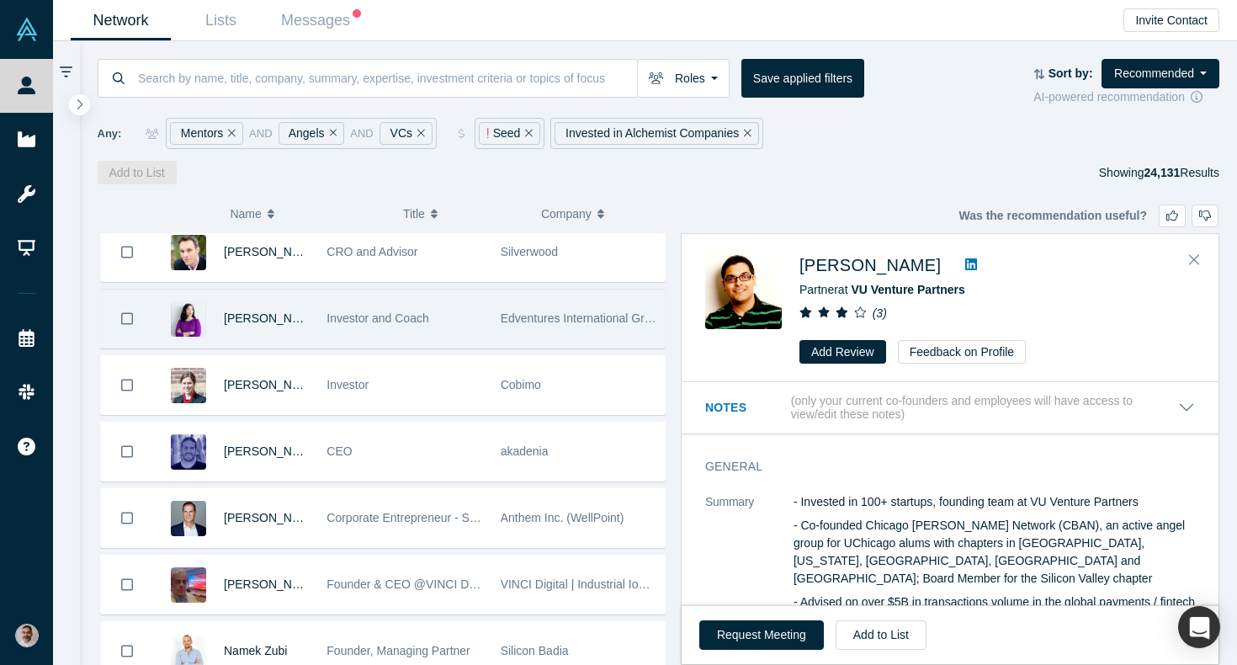
click at [318, 323] on div "Investor and Coach" at bounding box center [404, 319] width 173 height 58
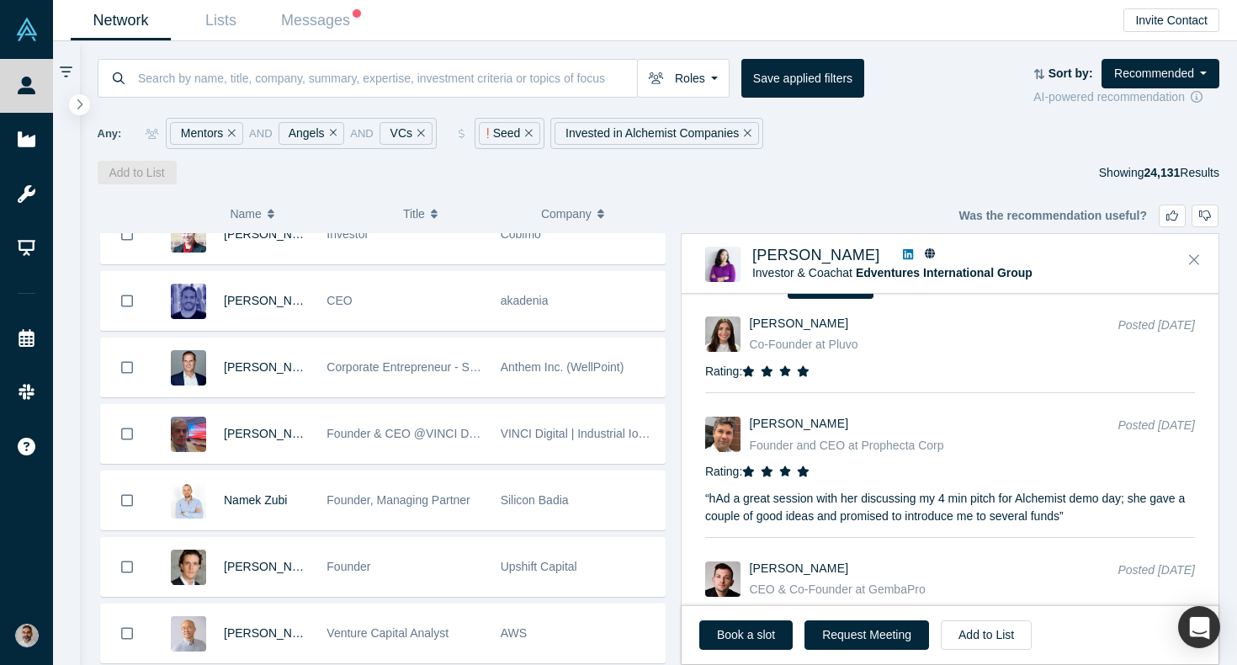
scroll to position [2358, 0]
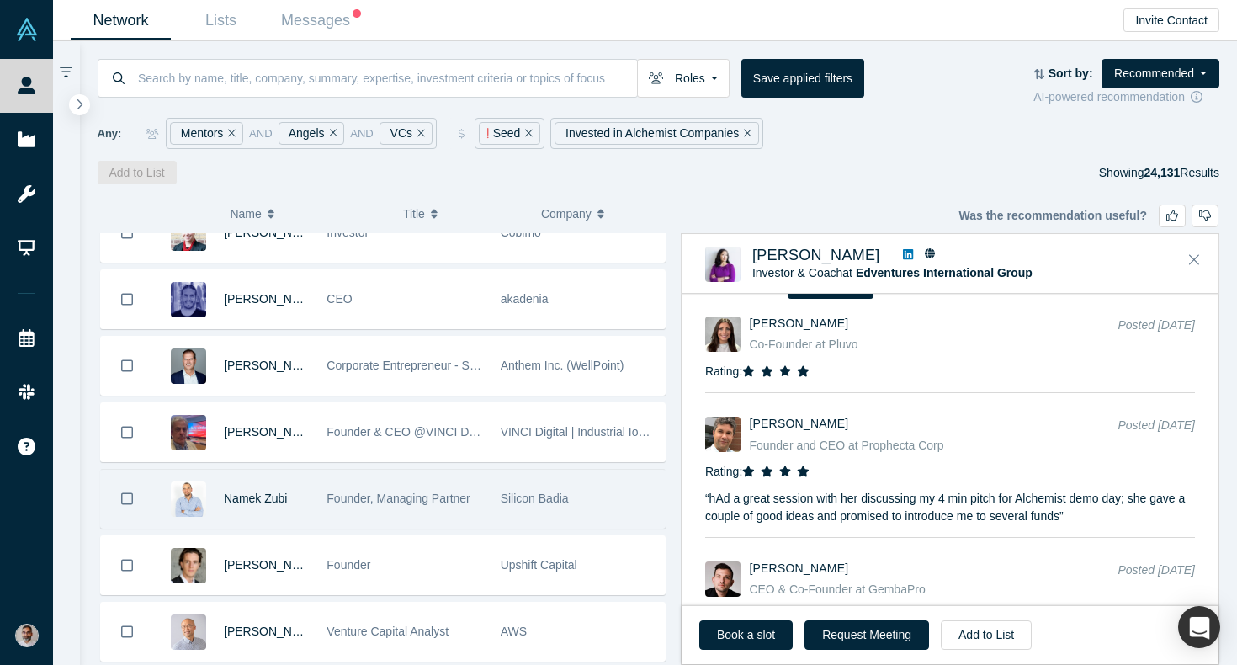
click at [397, 491] on div "Founder, Managing Partner" at bounding box center [405, 499] width 156 height 58
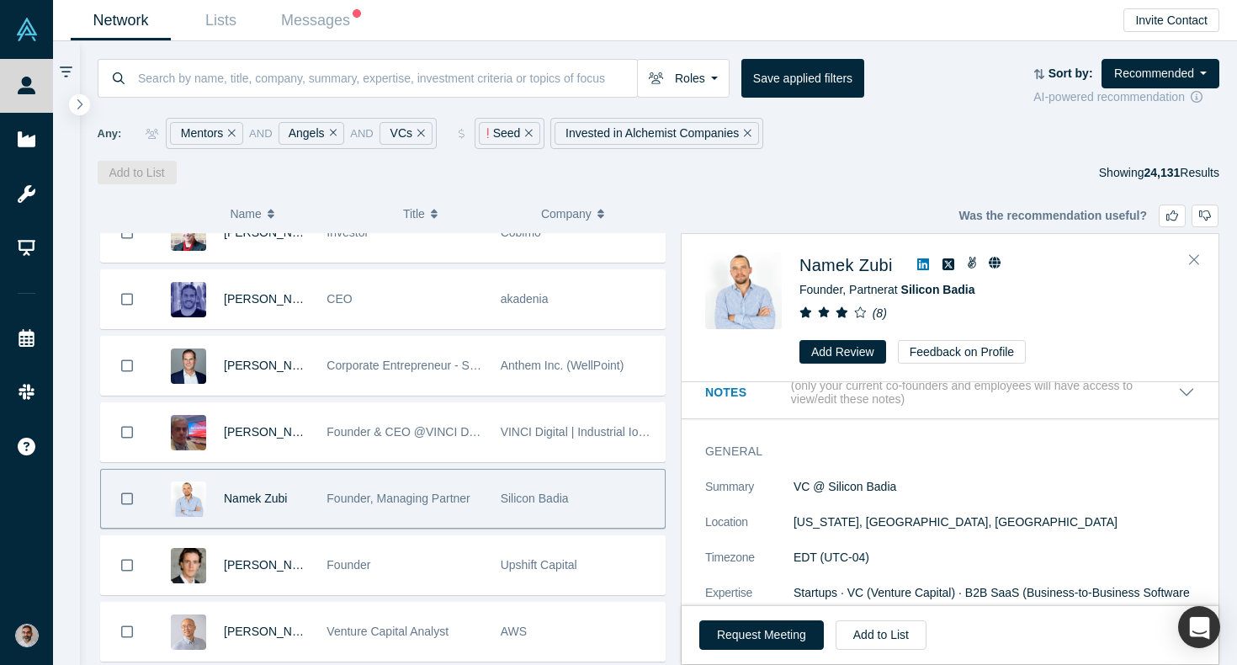
scroll to position [0, 0]
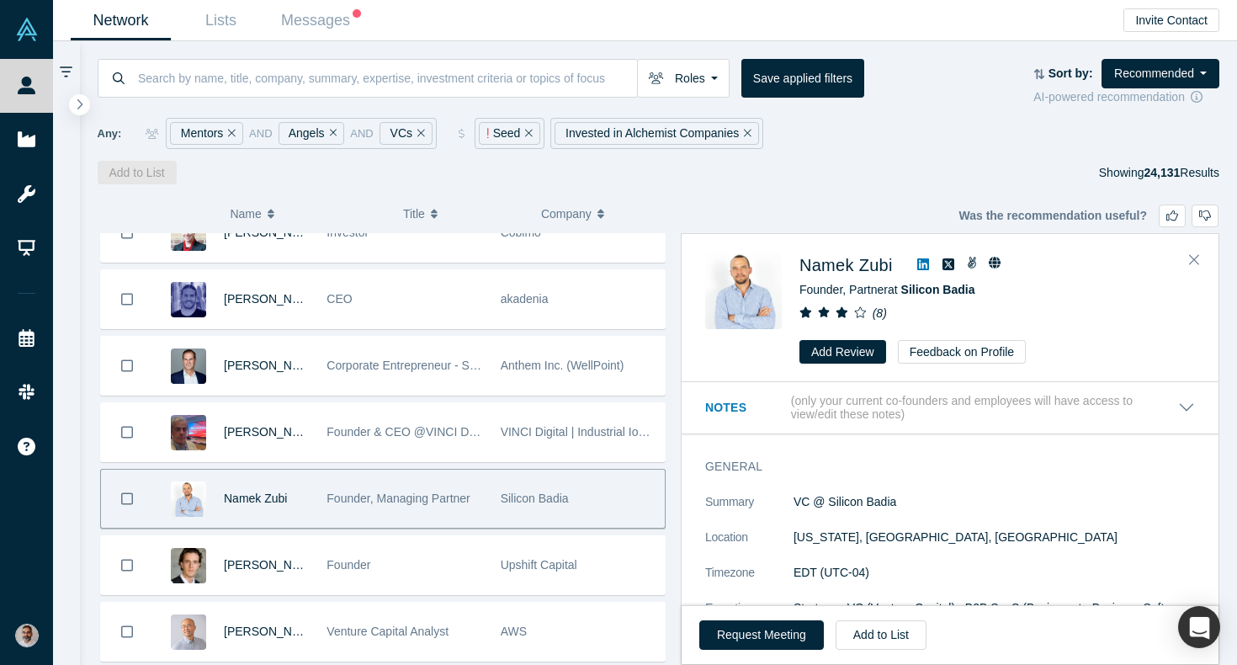
click at [928, 268] on icon at bounding box center [923, 264] width 12 height 12
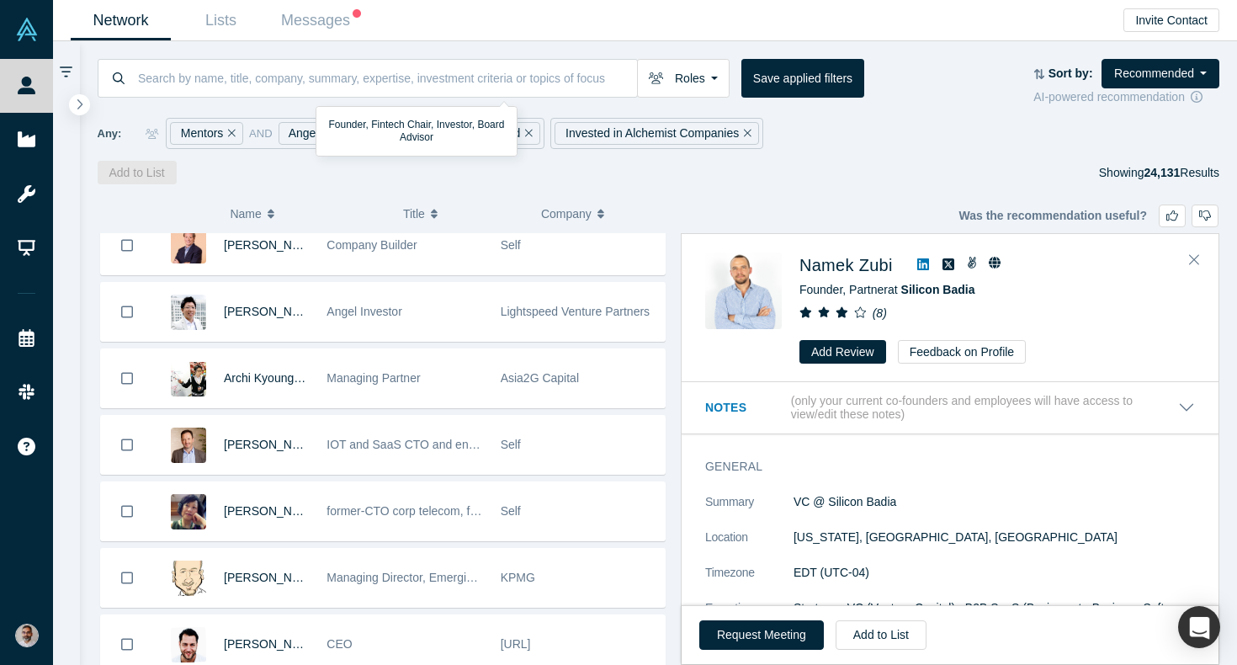
scroll to position [3033, 0]
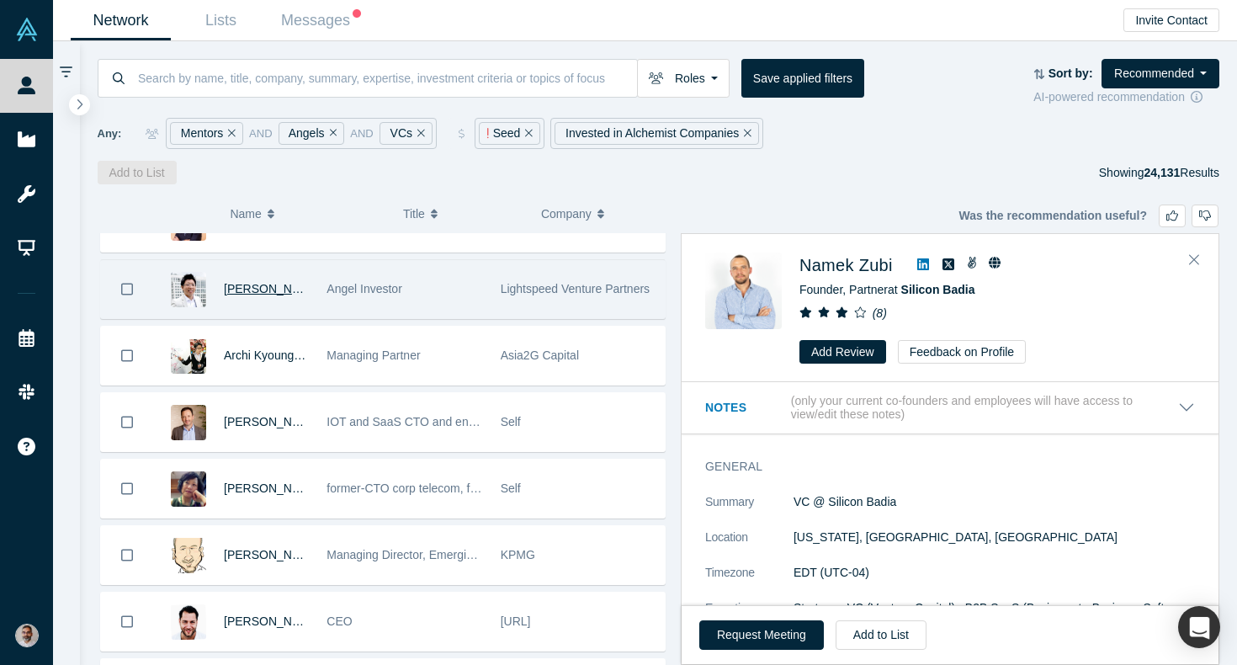
click at [242, 284] on span "[PERSON_NAME]" at bounding box center [272, 288] width 97 height 13
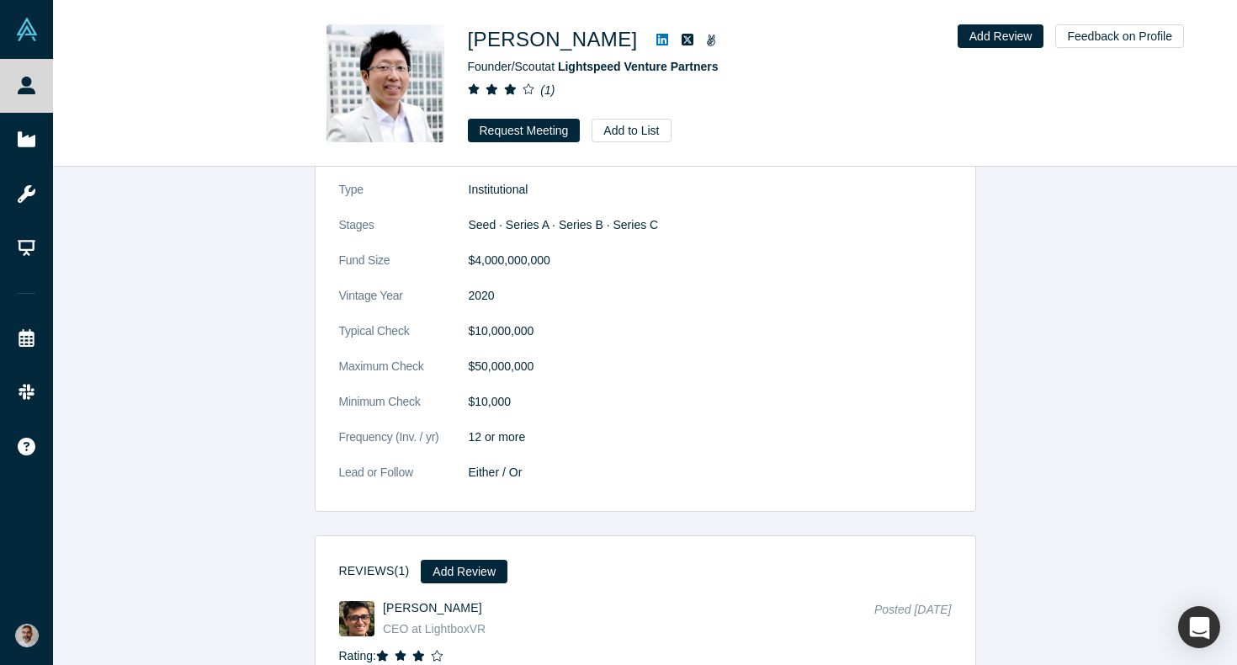
scroll to position [2298, 0]
